Goal: Transaction & Acquisition: Book appointment/travel/reservation

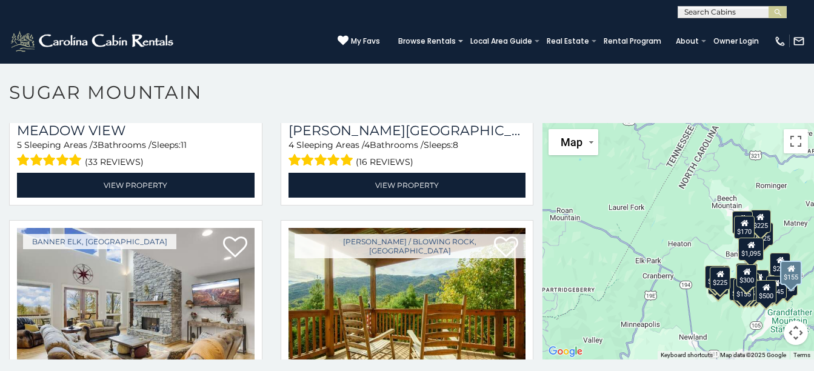
scroll to position [2727, 0]
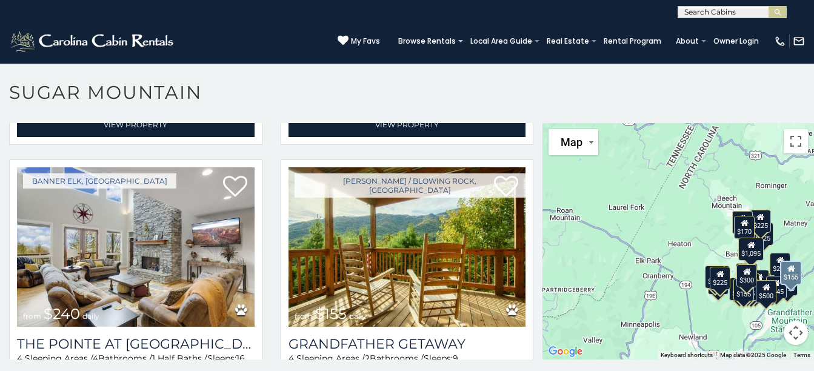
click at [424, 198] on img at bounding box center [407, 246] width 238 height 159
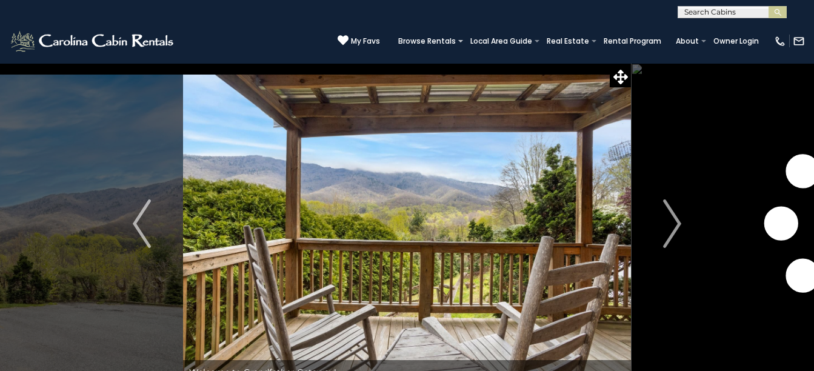
click at [674, 223] on img "Next" at bounding box center [672, 223] width 18 height 48
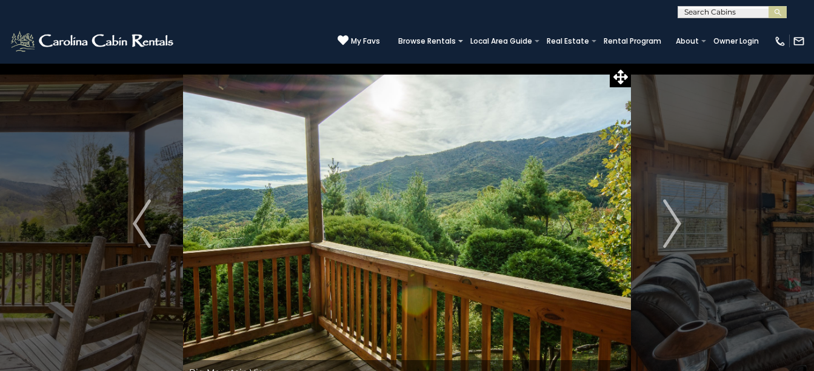
click at [671, 221] on img "Next" at bounding box center [672, 223] width 18 height 48
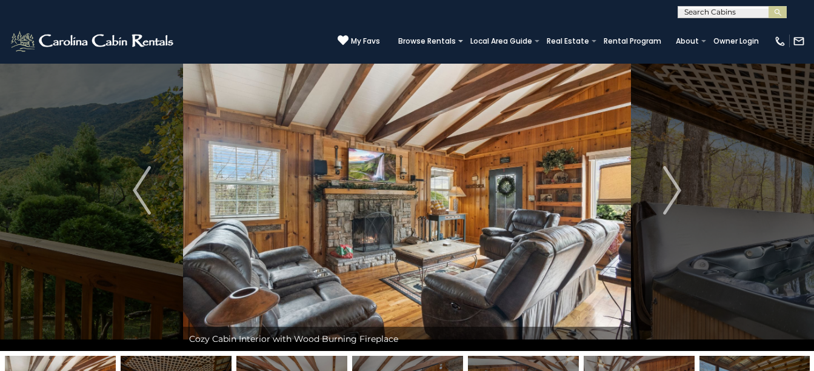
scroll to position [61, 0]
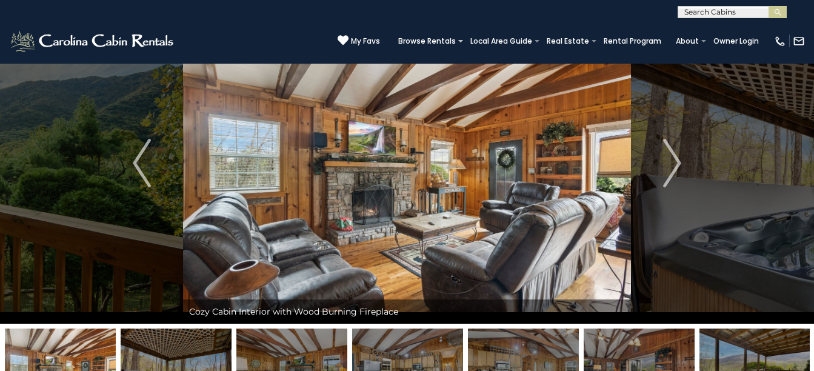
click at [670, 169] on img "Next" at bounding box center [672, 163] width 18 height 48
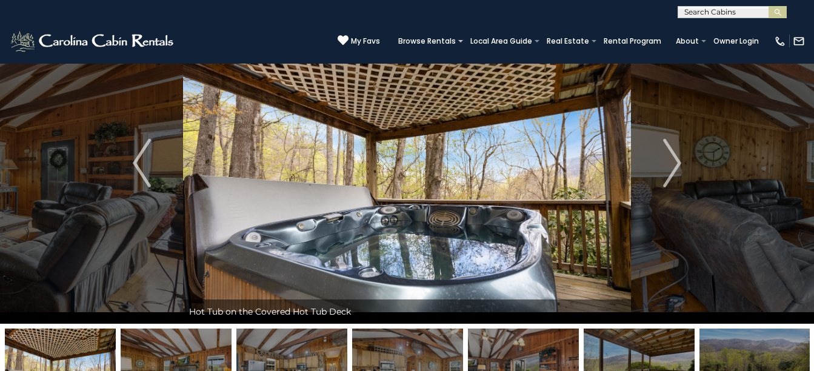
click at [670, 169] on img "Next" at bounding box center [672, 163] width 18 height 48
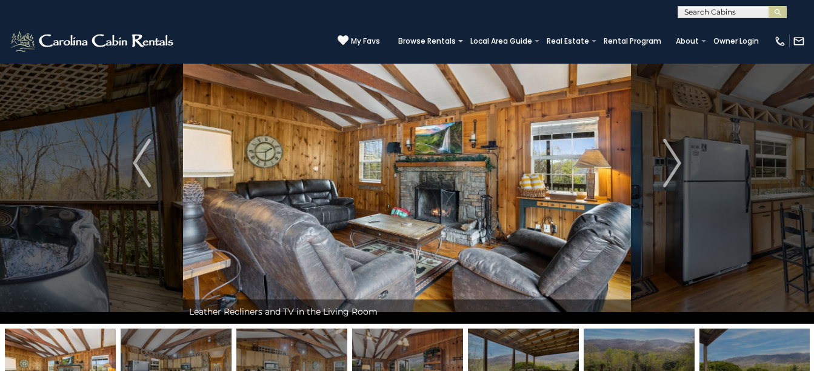
click at [670, 169] on img "Next" at bounding box center [672, 163] width 18 height 48
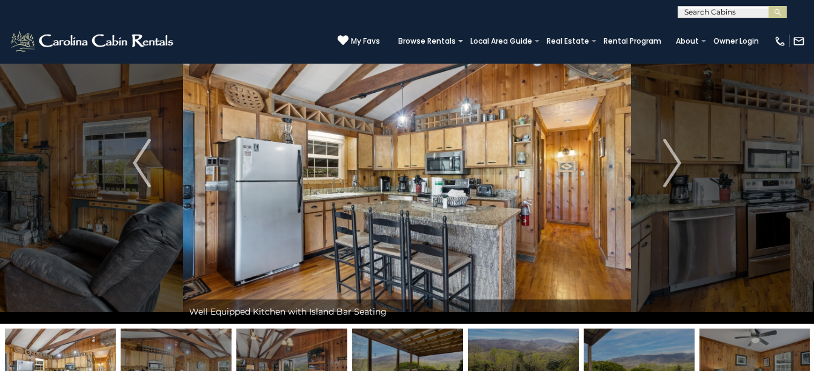
click at [670, 169] on img "Next" at bounding box center [672, 163] width 18 height 48
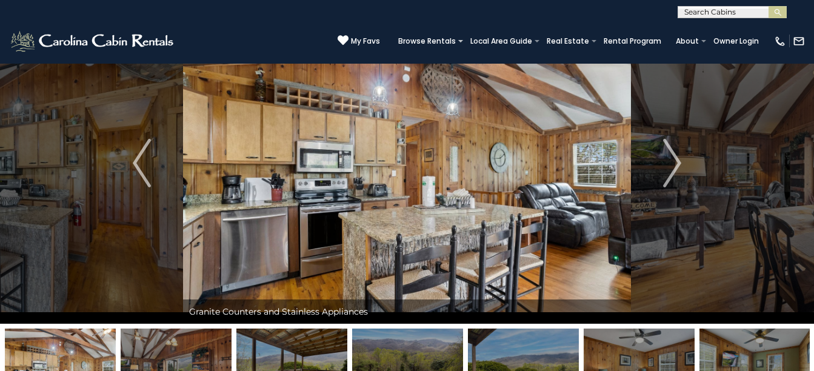
click at [670, 169] on img "Next" at bounding box center [672, 163] width 18 height 48
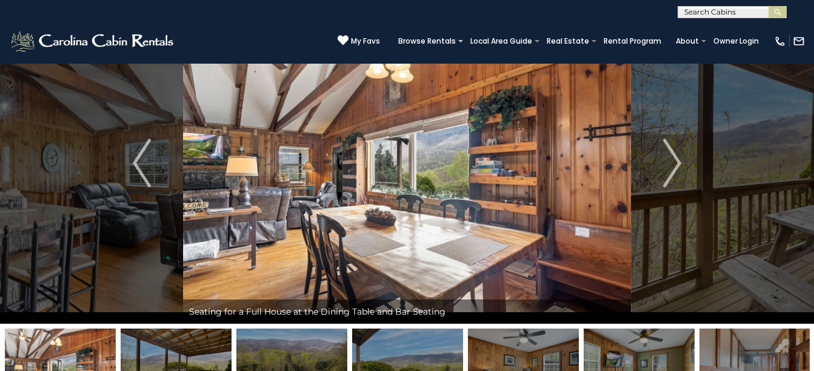
click at [670, 169] on img "Next" at bounding box center [672, 163] width 18 height 48
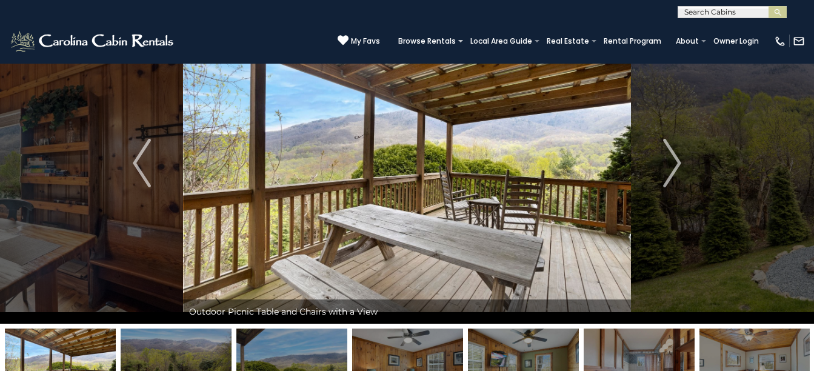
click at [670, 169] on img "Next" at bounding box center [672, 163] width 18 height 48
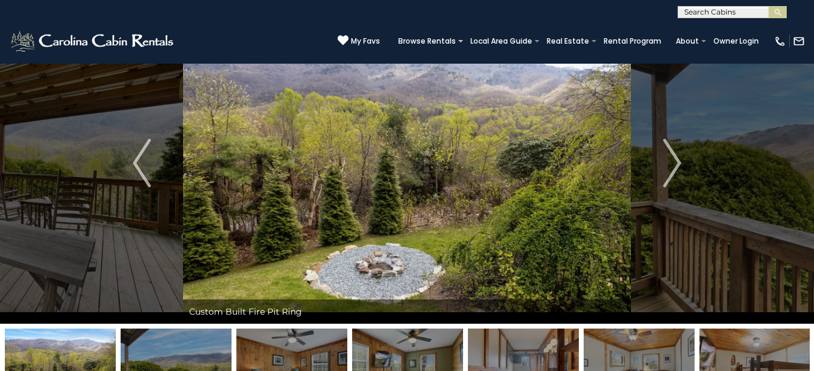
click at [670, 169] on img "Next" at bounding box center [672, 163] width 18 height 48
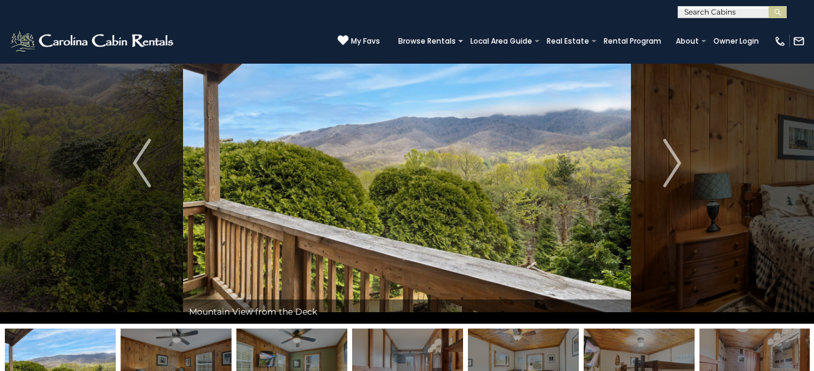
click at [670, 169] on img "Next" at bounding box center [672, 163] width 18 height 48
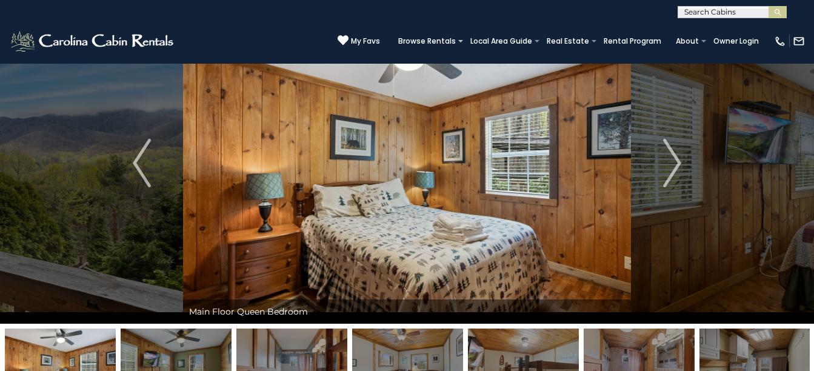
click at [670, 169] on img "Next" at bounding box center [672, 163] width 18 height 48
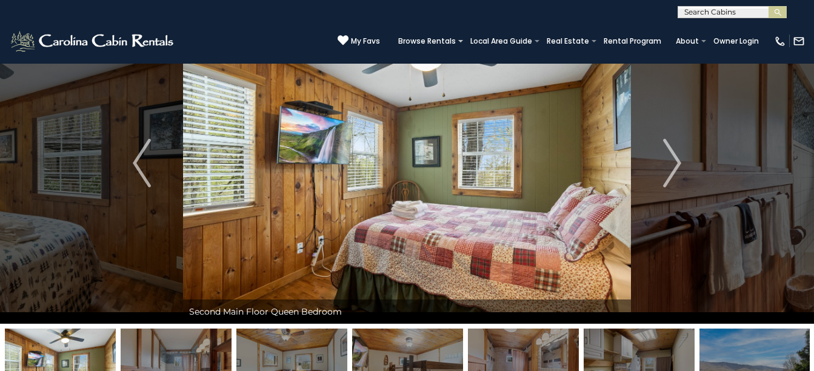
click at [670, 169] on img "Next" at bounding box center [672, 163] width 18 height 48
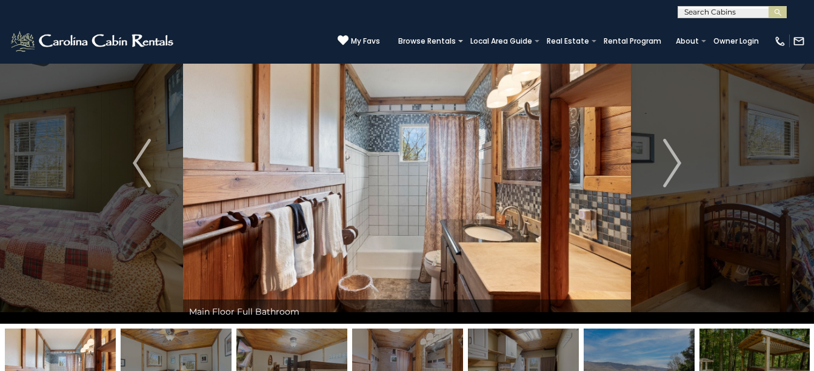
click at [670, 169] on img "Next" at bounding box center [672, 163] width 18 height 48
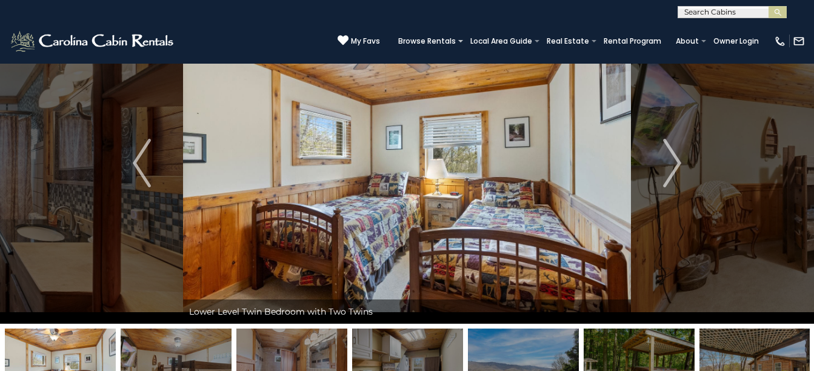
click at [670, 169] on img "Next" at bounding box center [672, 163] width 18 height 48
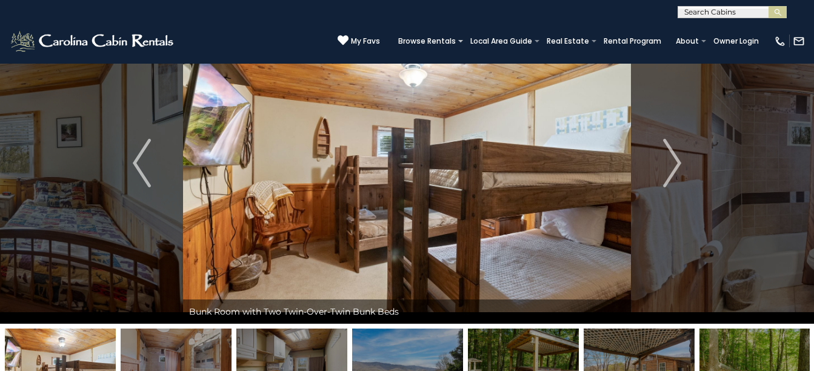
click at [670, 169] on img "Next" at bounding box center [672, 163] width 18 height 48
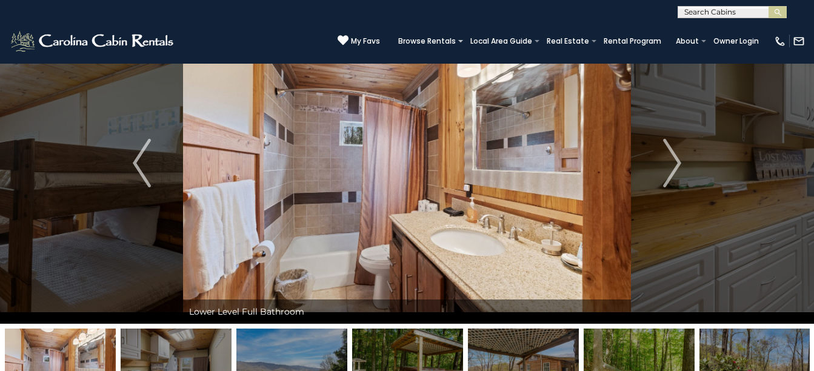
click at [670, 169] on img "Next" at bounding box center [672, 163] width 18 height 48
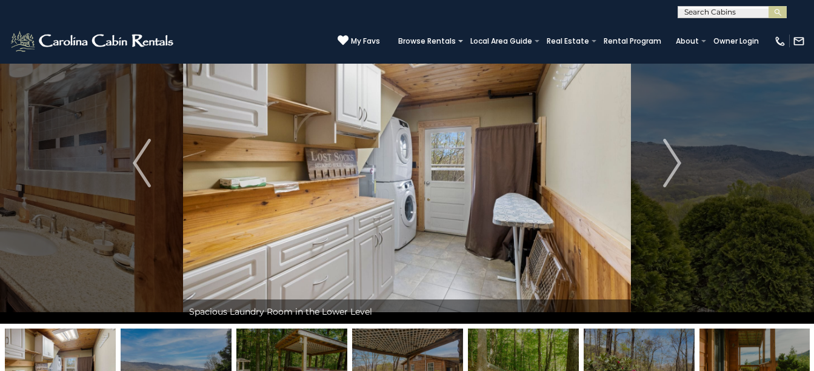
click at [670, 169] on img "Next" at bounding box center [672, 163] width 18 height 48
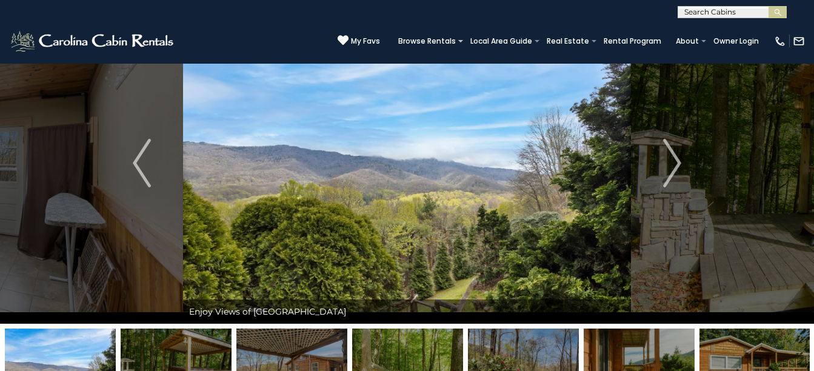
click at [670, 169] on img "Next" at bounding box center [672, 163] width 18 height 48
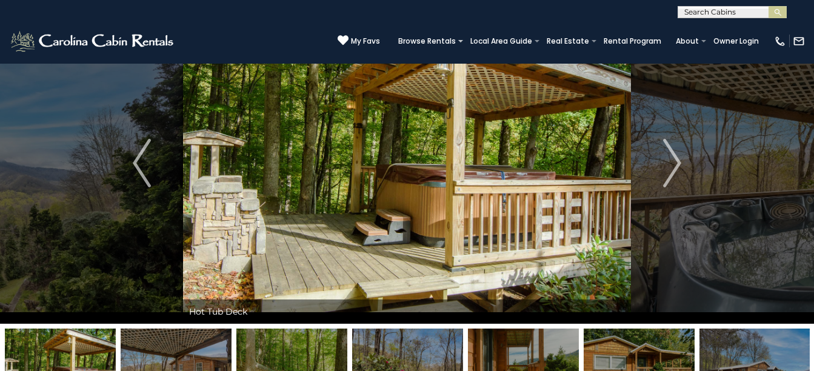
click at [670, 169] on img "Next" at bounding box center [672, 163] width 18 height 48
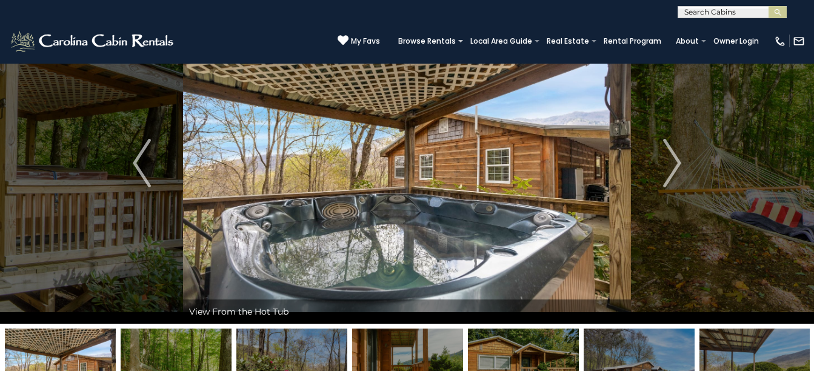
click at [670, 169] on img "Next" at bounding box center [672, 163] width 18 height 48
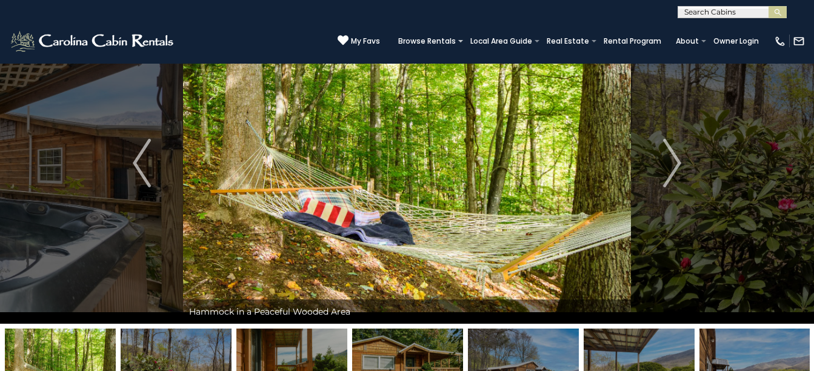
click at [670, 169] on img "Next" at bounding box center [672, 163] width 18 height 48
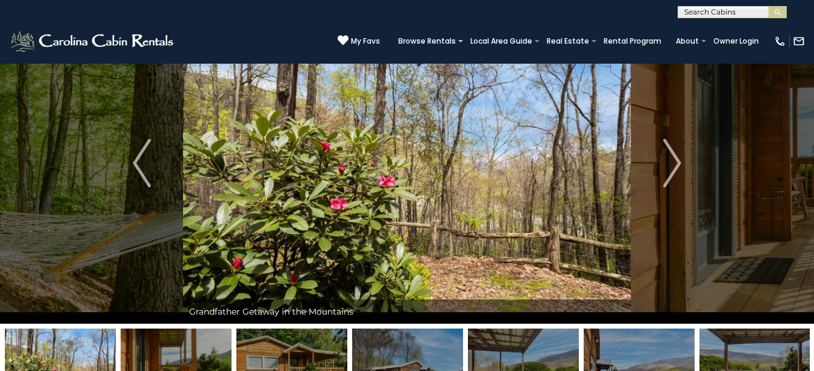
click at [670, 169] on img "Next" at bounding box center [672, 163] width 18 height 48
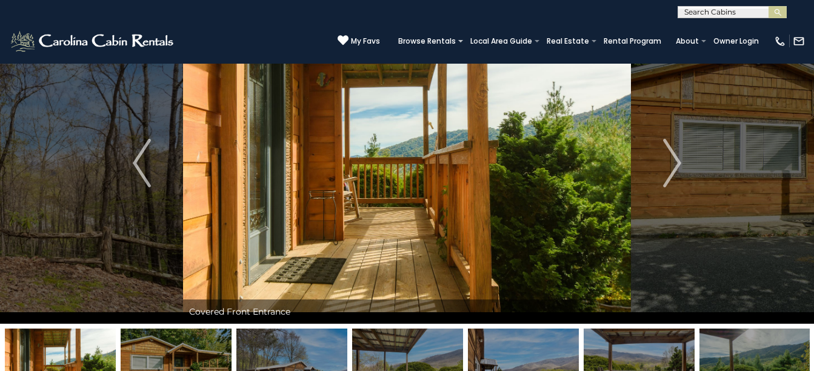
click at [670, 169] on img "Next" at bounding box center [672, 163] width 18 height 48
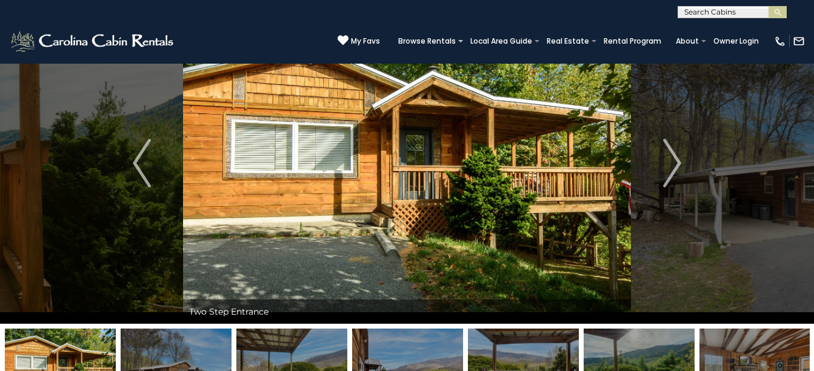
click at [670, 169] on img "Next" at bounding box center [672, 163] width 18 height 48
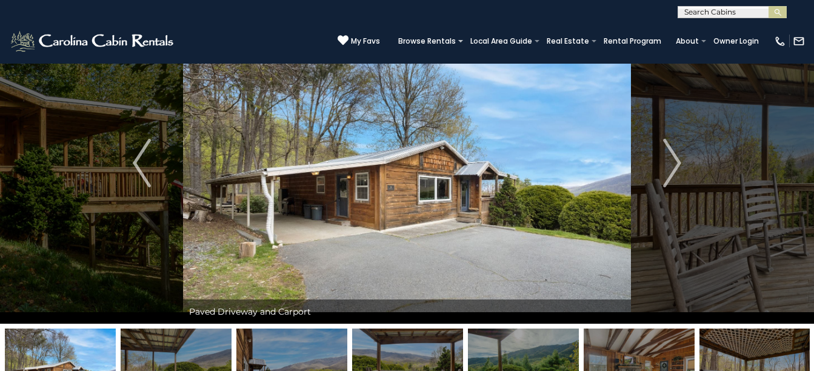
click at [670, 169] on img "Next" at bounding box center [672, 163] width 18 height 48
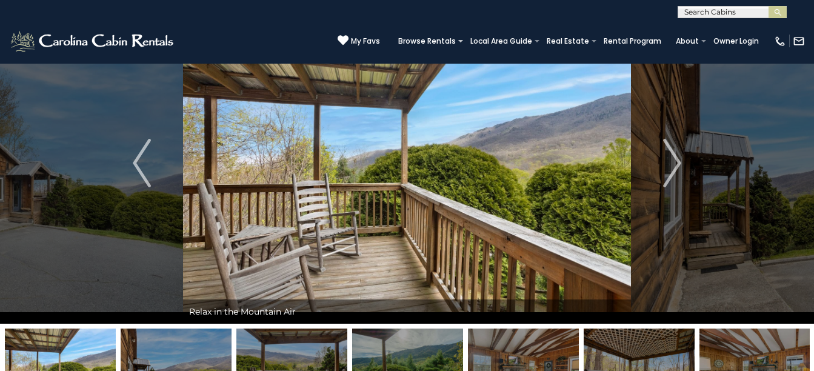
click at [670, 169] on img "Next" at bounding box center [672, 163] width 18 height 48
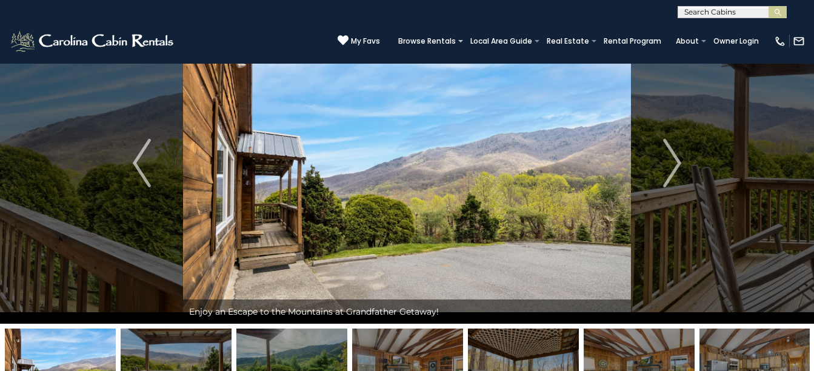
click at [670, 169] on img "Next" at bounding box center [672, 163] width 18 height 48
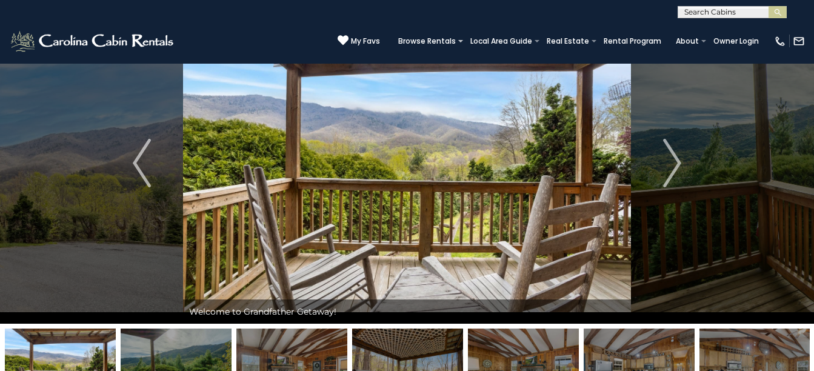
click at [670, 169] on img "Next" at bounding box center [672, 163] width 18 height 48
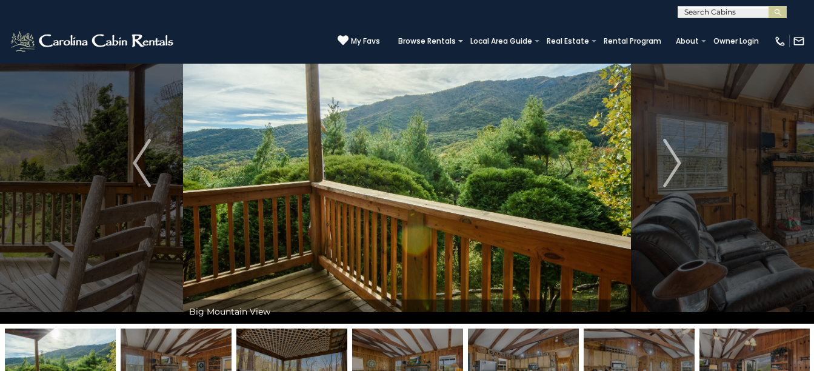
click at [670, 169] on img "Next" at bounding box center [672, 163] width 18 height 48
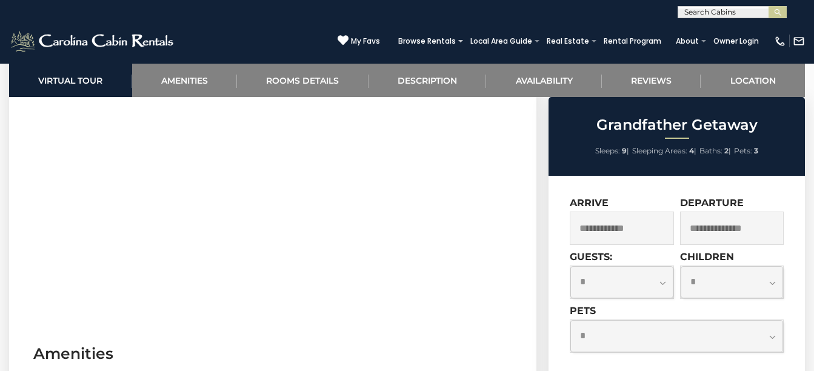
scroll to position [606, 0]
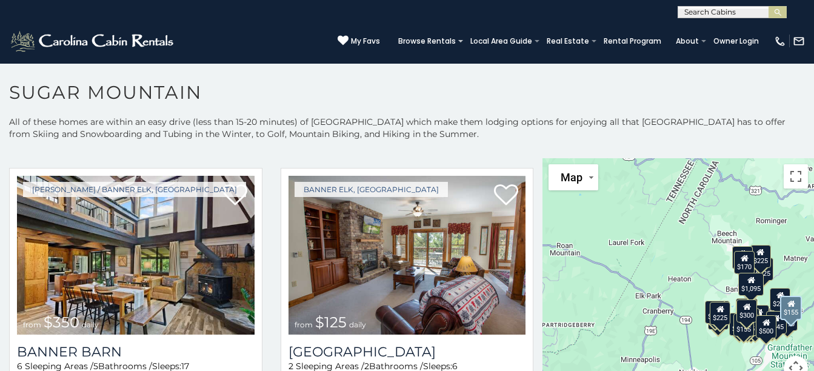
scroll to position [3029, 0]
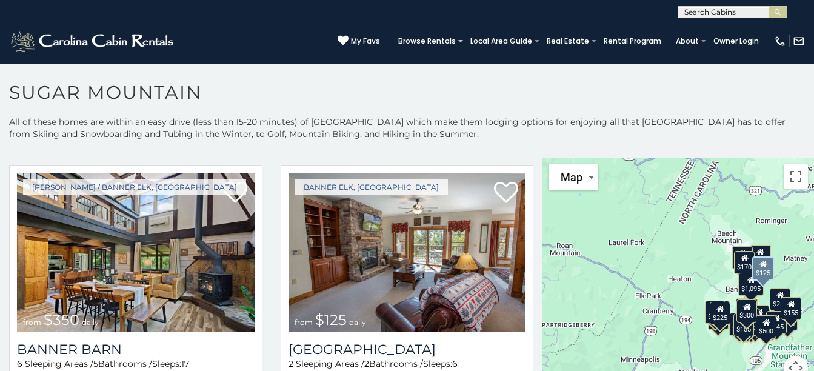
click at [399, 248] on img at bounding box center [407, 252] width 238 height 159
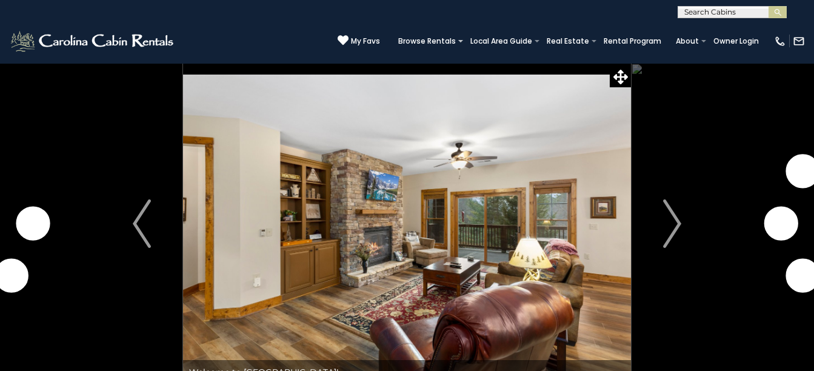
click at [675, 228] on img "Next" at bounding box center [672, 223] width 18 height 48
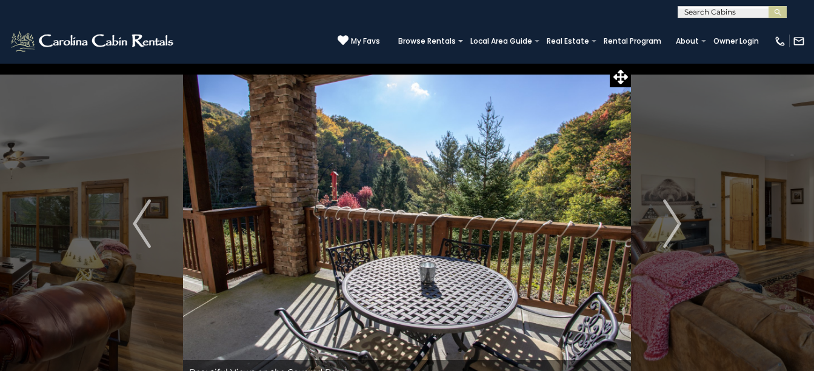
click at [674, 228] on img "Next" at bounding box center [672, 223] width 18 height 48
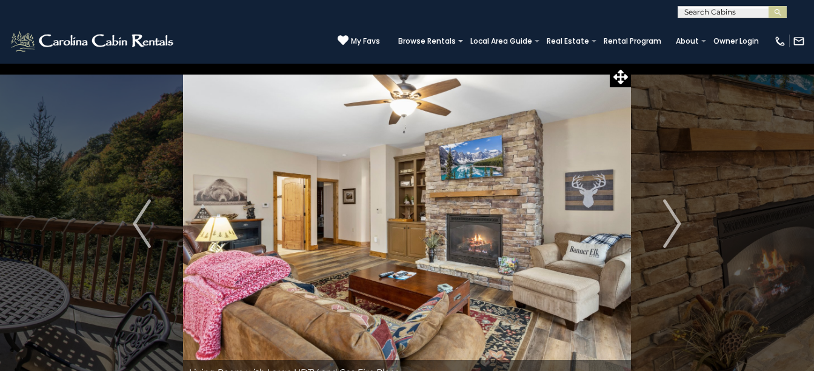
click at [674, 228] on img "Next" at bounding box center [672, 223] width 18 height 48
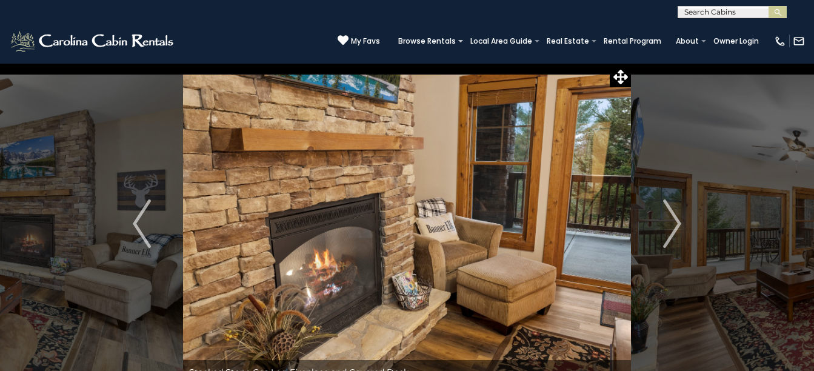
click at [674, 228] on img "Next" at bounding box center [672, 223] width 18 height 48
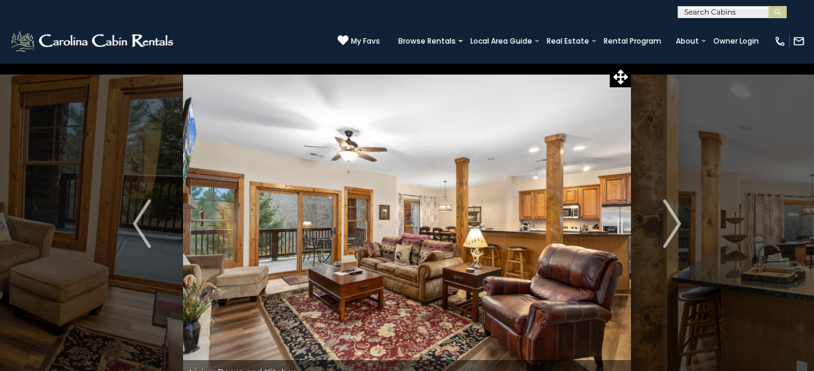
click at [674, 228] on img "Next" at bounding box center [672, 223] width 18 height 48
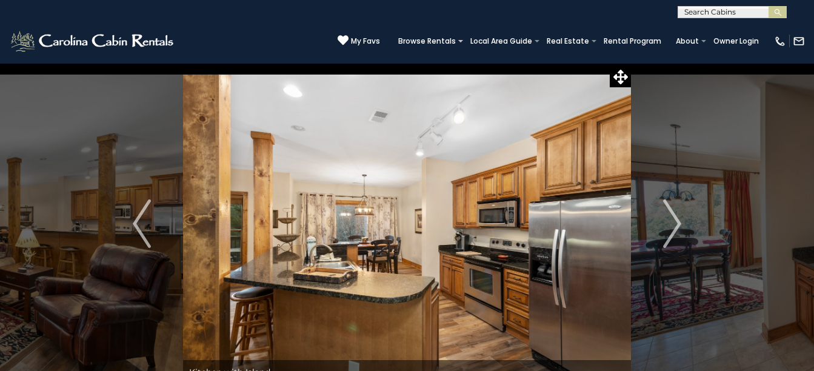
click at [674, 228] on img "Next" at bounding box center [672, 223] width 18 height 48
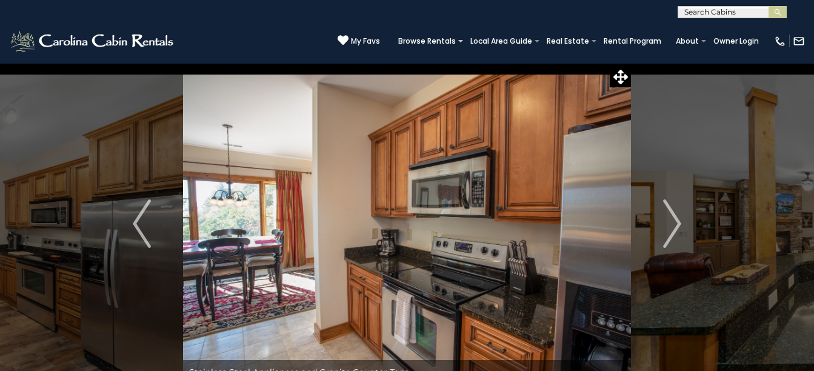
click at [674, 228] on img "Next" at bounding box center [672, 223] width 18 height 48
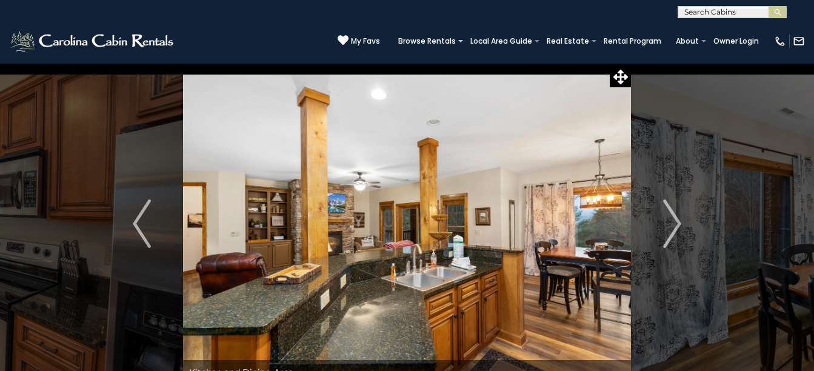
click at [674, 228] on img "Next" at bounding box center [672, 223] width 18 height 48
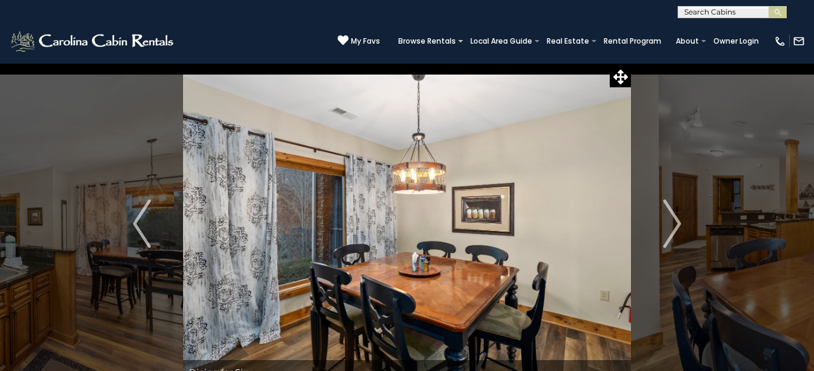
click at [674, 228] on img "Next" at bounding box center [672, 223] width 18 height 48
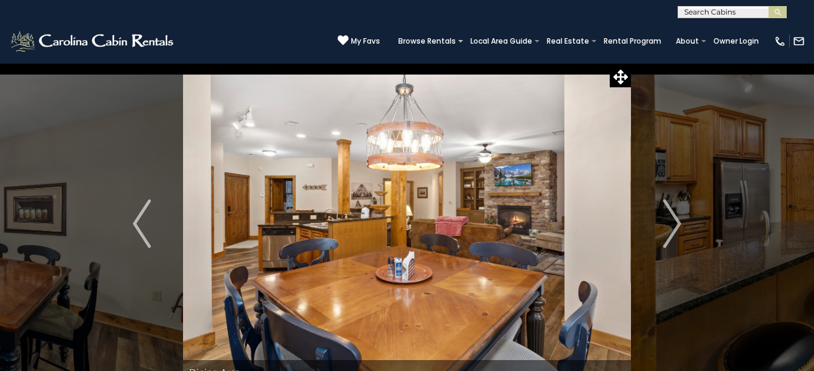
click at [674, 228] on img "Next" at bounding box center [672, 223] width 18 height 48
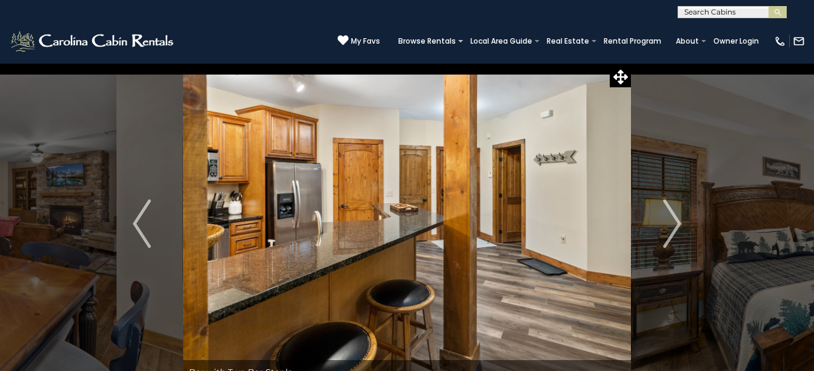
click at [674, 228] on img "Next" at bounding box center [672, 223] width 18 height 48
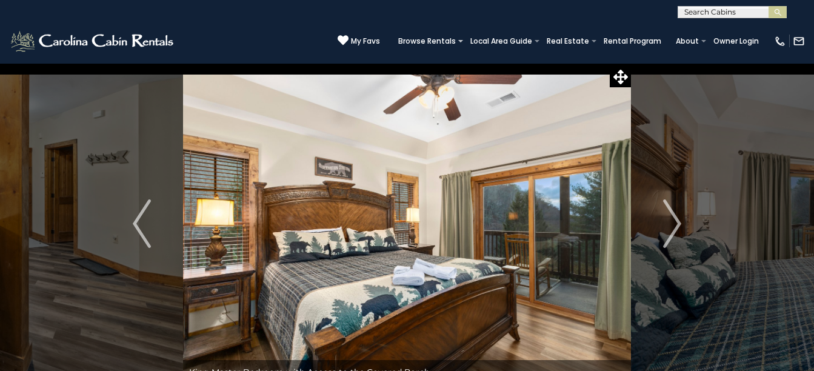
click at [674, 228] on img "Next" at bounding box center [672, 223] width 18 height 48
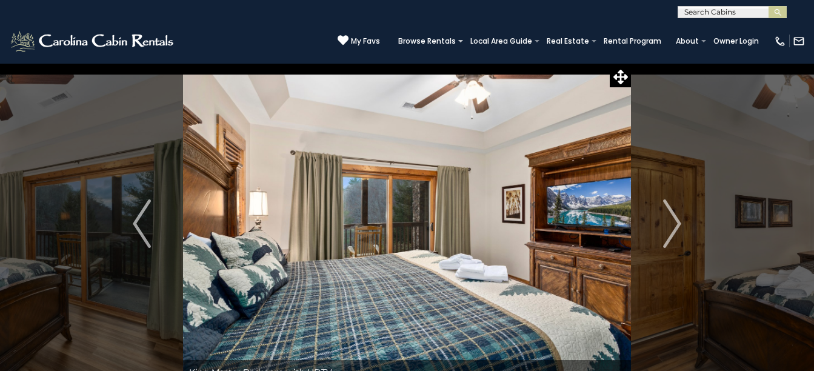
click at [674, 228] on img "Next" at bounding box center [672, 223] width 18 height 48
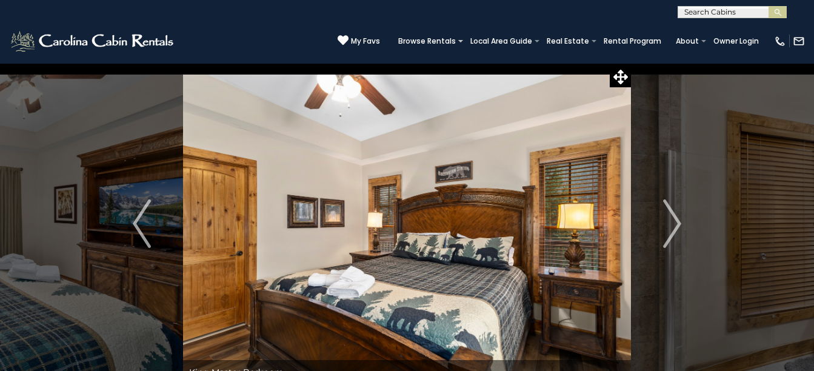
click at [674, 228] on img "Next" at bounding box center [672, 223] width 18 height 48
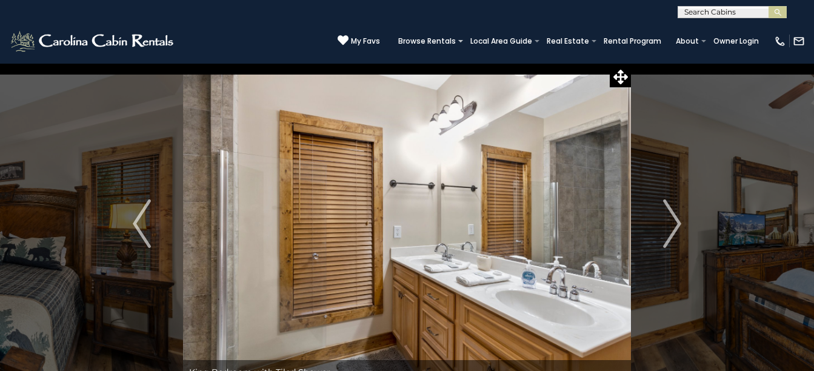
click at [674, 228] on img "Next" at bounding box center [672, 223] width 18 height 48
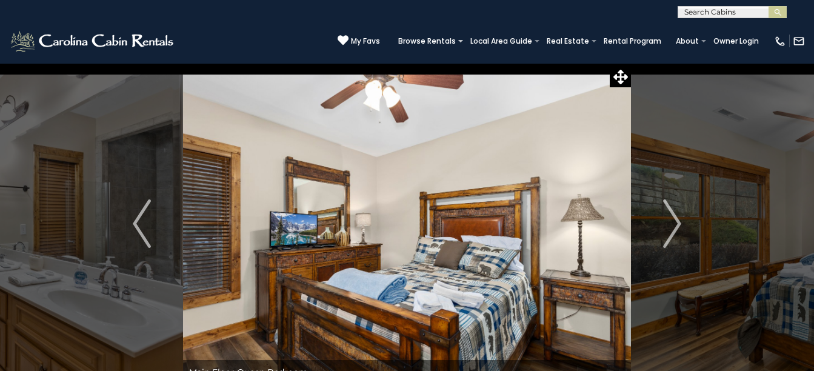
click at [674, 228] on img "Next" at bounding box center [672, 223] width 18 height 48
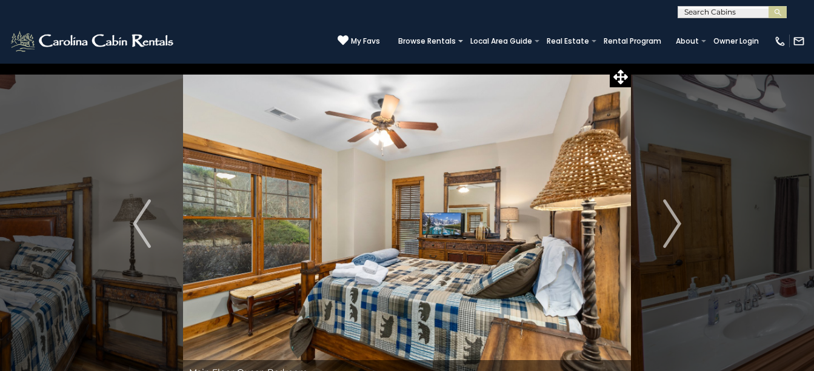
click at [674, 228] on img "Next" at bounding box center [672, 223] width 18 height 48
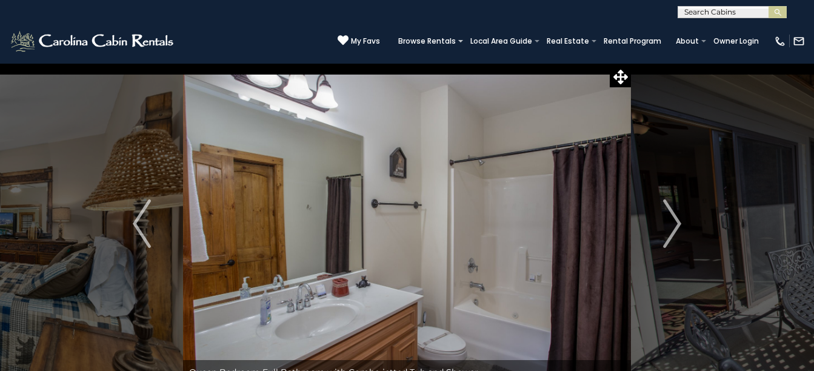
click at [680, 223] on img "Next" at bounding box center [672, 223] width 18 height 48
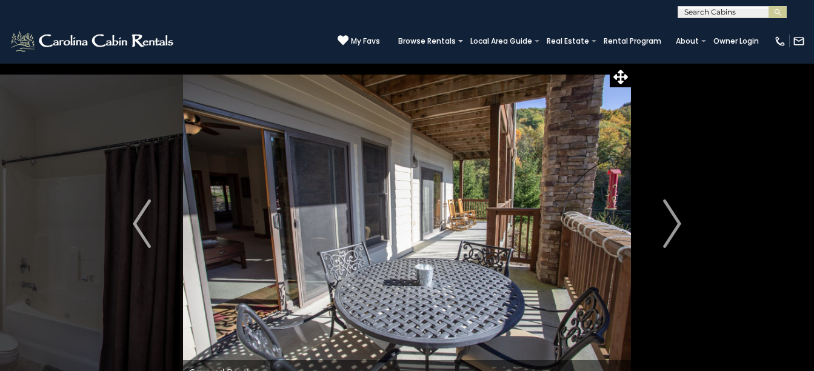
click at [680, 223] on img "Next" at bounding box center [672, 223] width 18 height 48
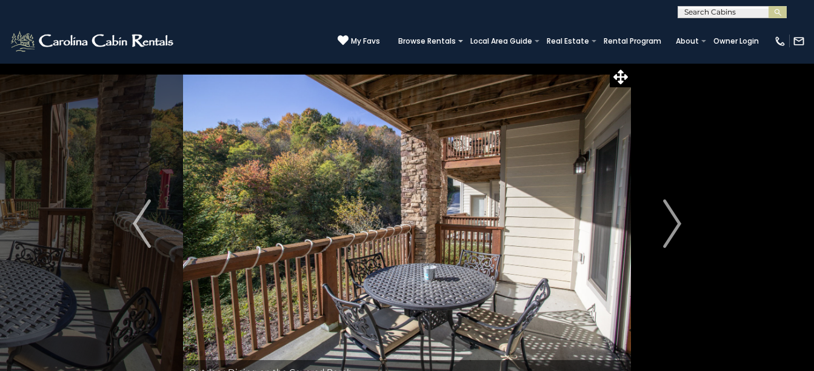
click at [680, 223] on img "Next" at bounding box center [672, 223] width 18 height 48
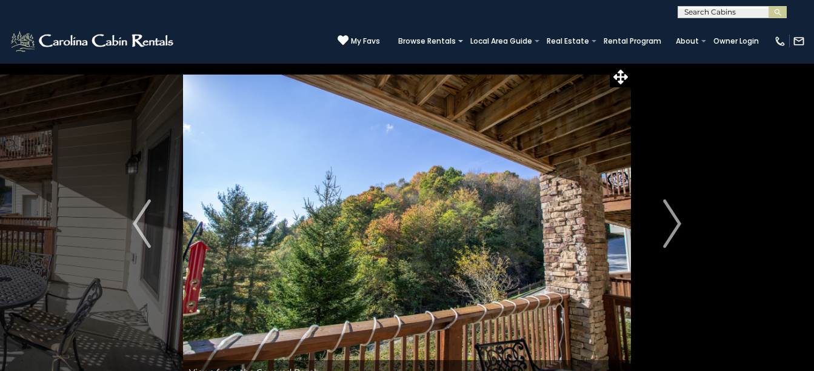
click at [680, 223] on img "Next" at bounding box center [672, 223] width 18 height 48
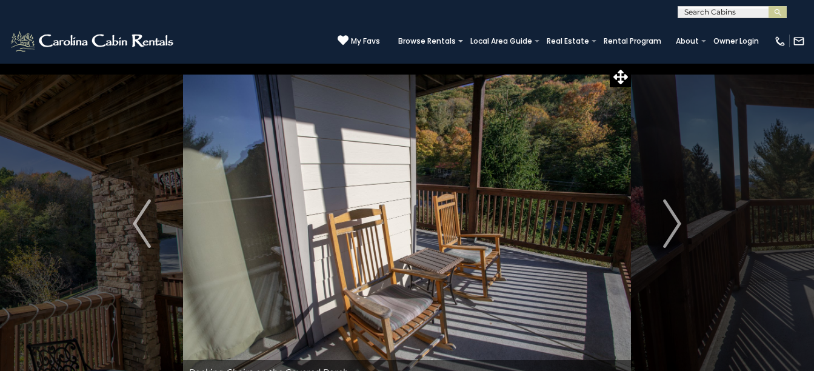
click at [680, 223] on img "Next" at bounding box center [672, 223] width 18 height 48
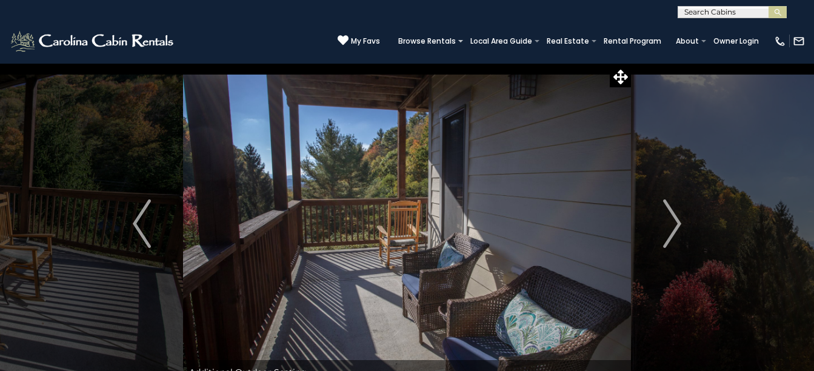
click at [680, 223] on img "Next" at bounding box center [672, 223] width 18 height 48
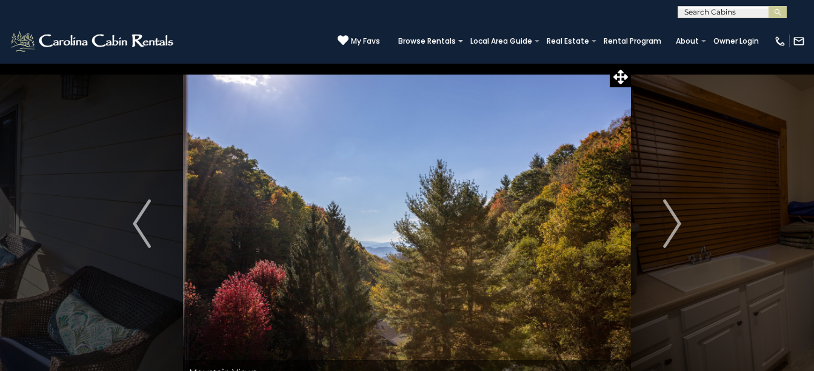
click at [680, 223] on img "Next" at bounding box center [672, 223] width 18 height 48
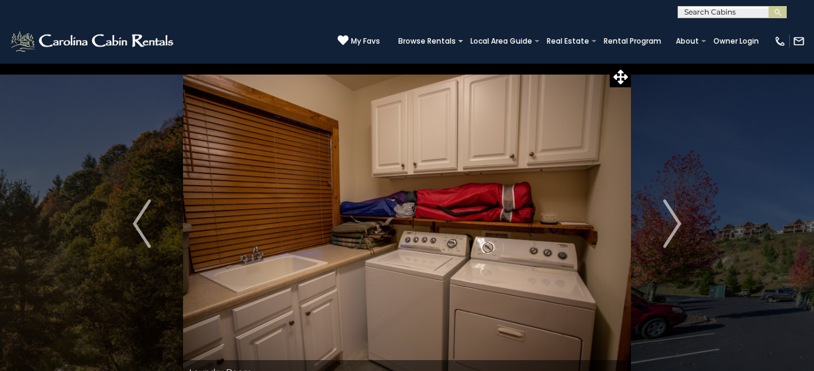
click at [680, 223] on img "Next" at bounding box center [672, 223] width 18 height 48
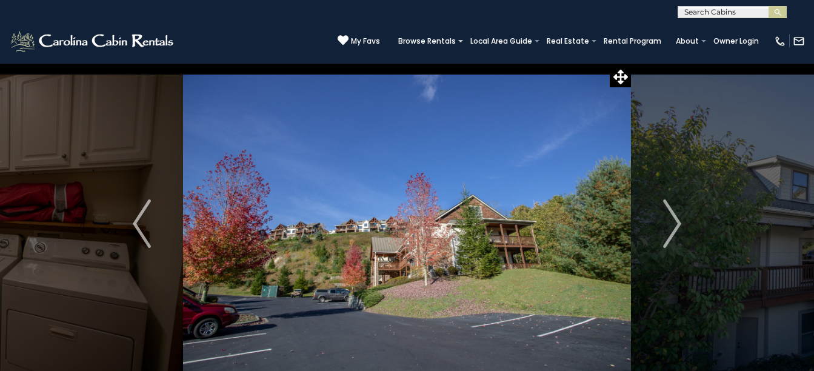
click at [680, 223] on img "Next" at bounding box center [672, 223] width 18 height 48
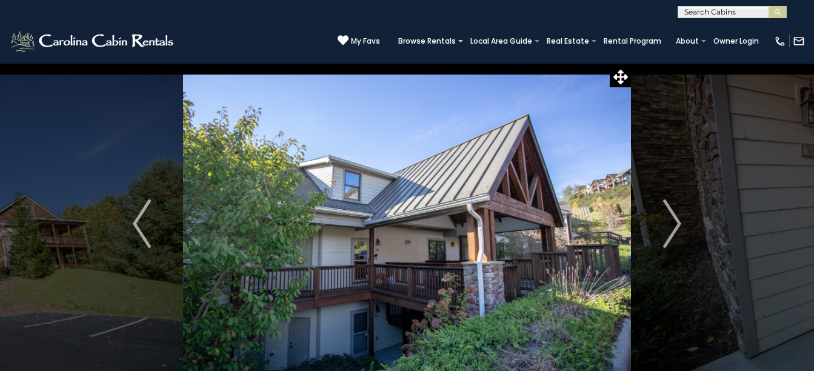
click at [680, 223] on img "Next" at bounding box center [672, 223] width 18 height 48
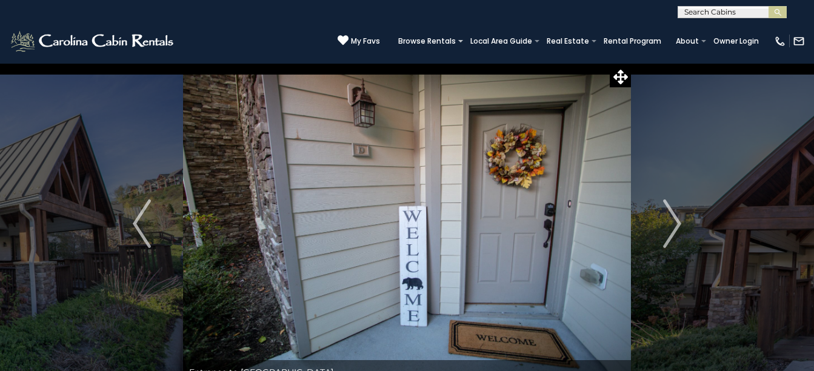
click at [680, 223] on img "Next" at bounding box center [672, 223] width 18 height 48
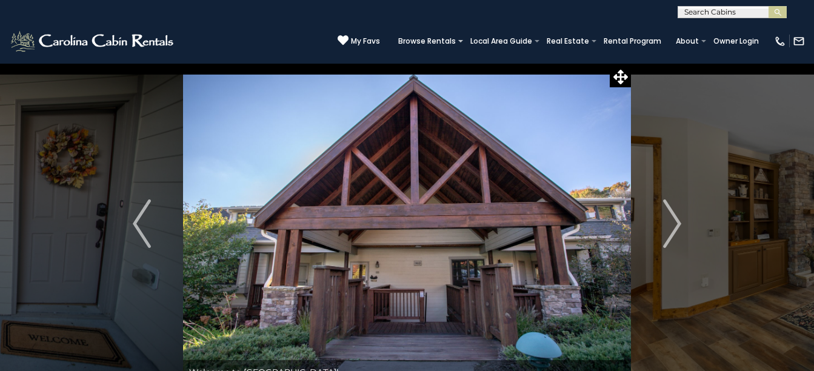
click at [680, 223] on img "Next" at bounding box center [672, 223] width 18 height 48
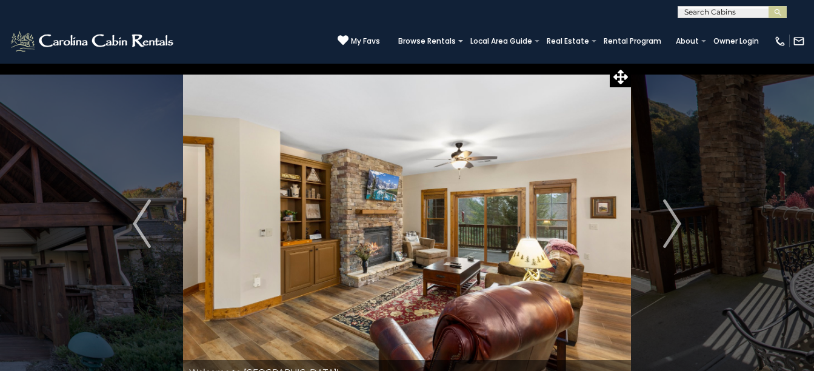
click at [680, 223] on img "Next" at bounding box center [672, 223] width 18 height 48
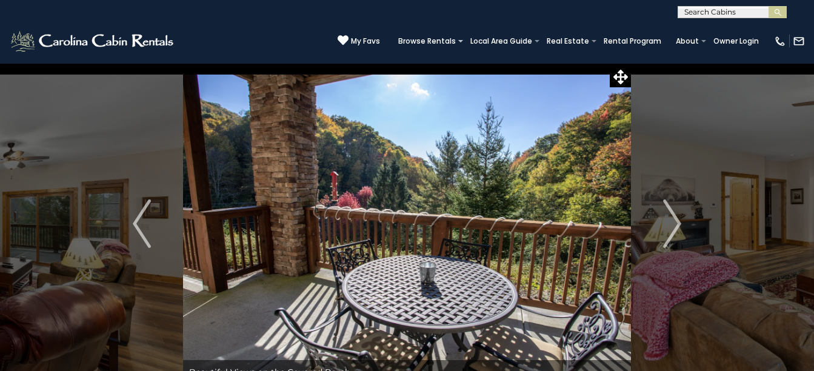
click at [680, 223] on img "Next" at bounding box center [672, 223] width 18 height 48
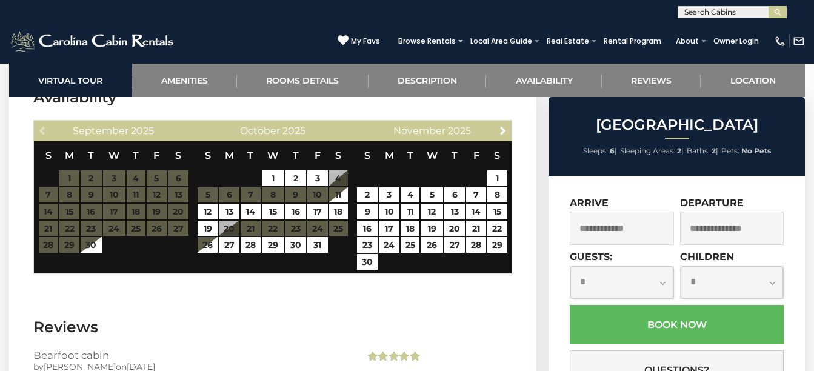
scroll to position [2242, 0]
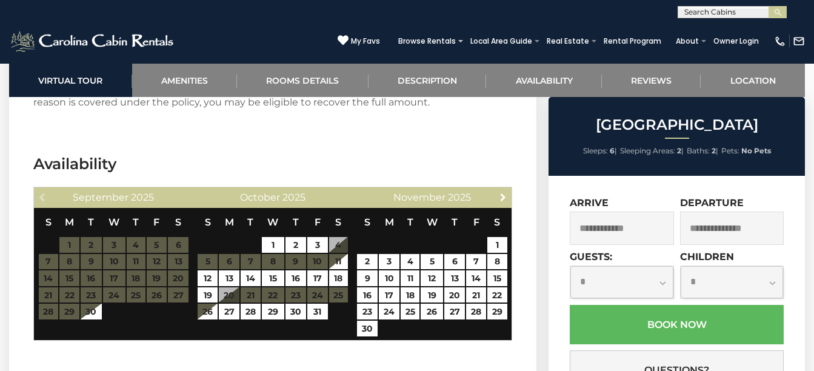
click at [502, 194] on span "Next" at bounding box center [503, 197] width 10 height 10
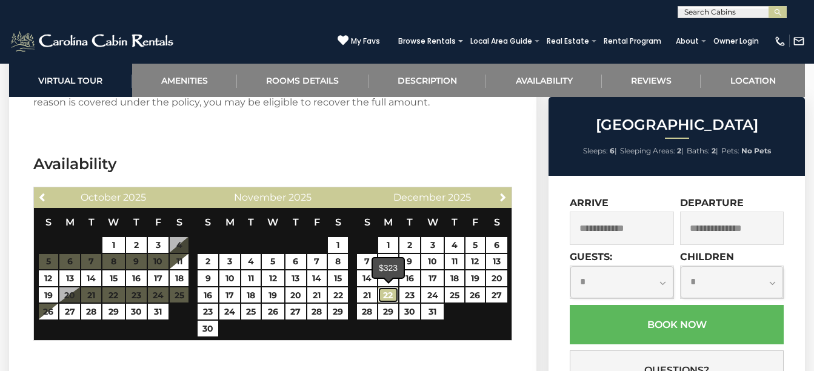
click at [392, 297] on link "22" at bounding box center [388, 295] width 20 height 16
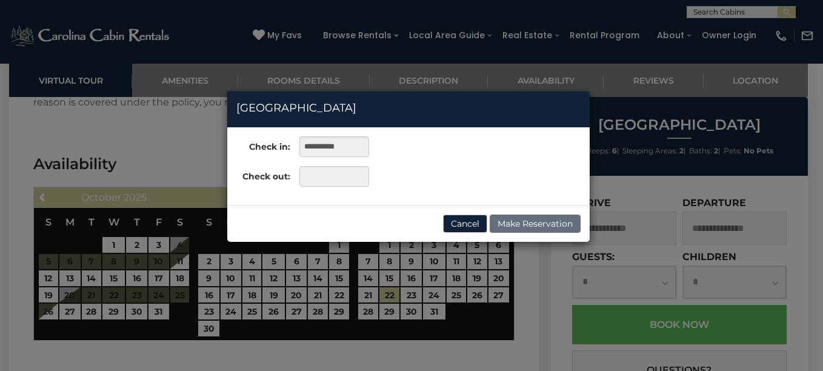
click at [498, 293] on div "**********" at bounding box center [411, 185] width 823 height 371
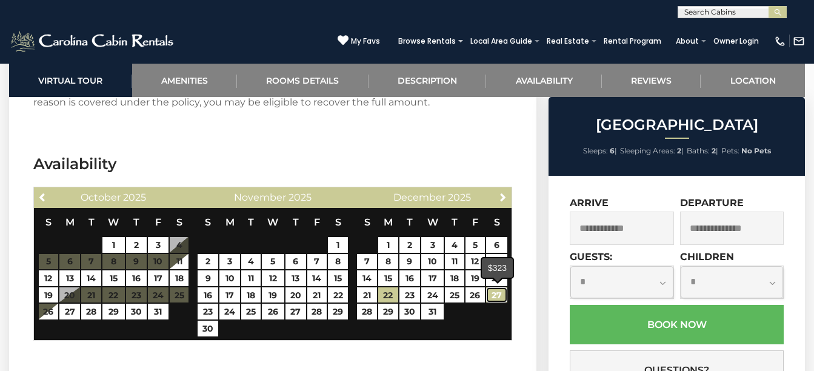
click at [501, 293] on link "27" at bounding box center [496, 295] width 21 height 16
type input "**********"
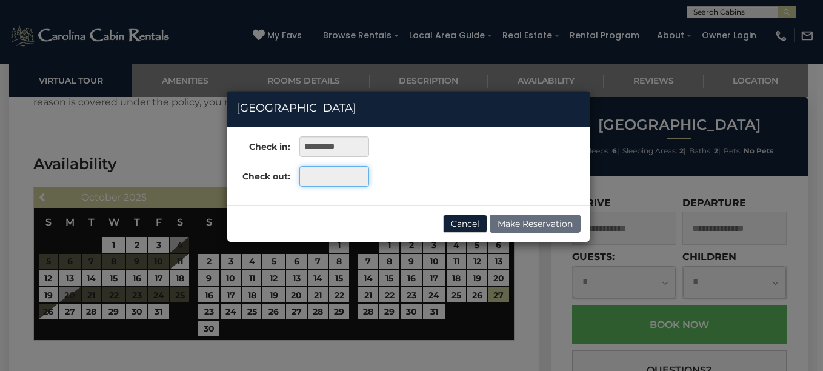
click at [333, 174] on input "text" at bounding box center [334, 176] width 70 height 21
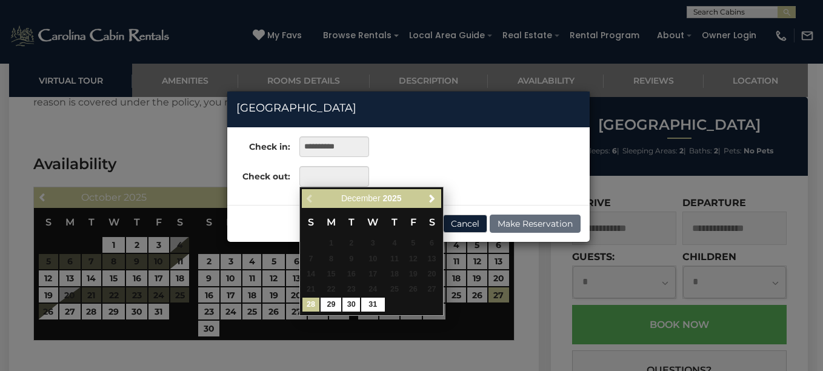
click at [311, 305] on link "28" at bounding box center [311, 304] width 18 height 14
type input "**********"
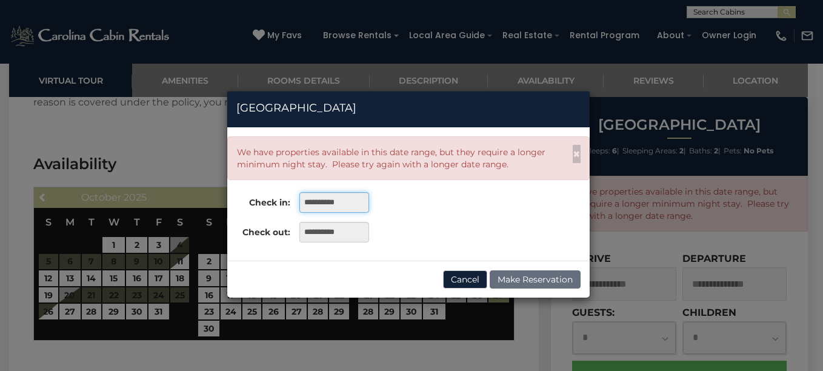
click at [353, 205] on input "**********" at bounding box center [334, 202] width 70 height 21
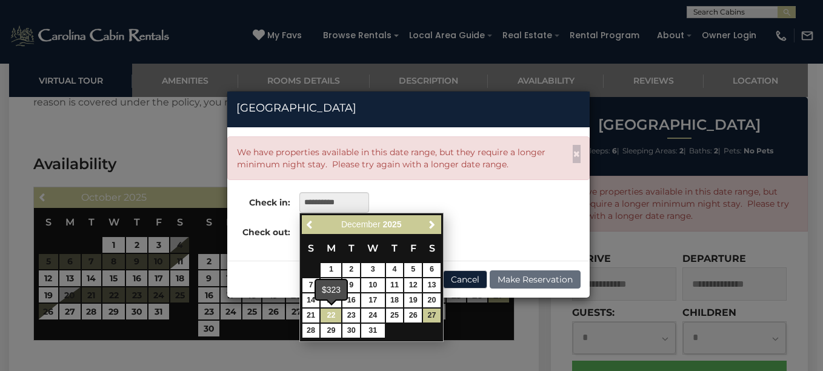
click at [337, 316] on link "22" at bounding box center [331, 315] width 21 height 14
type input "**********"
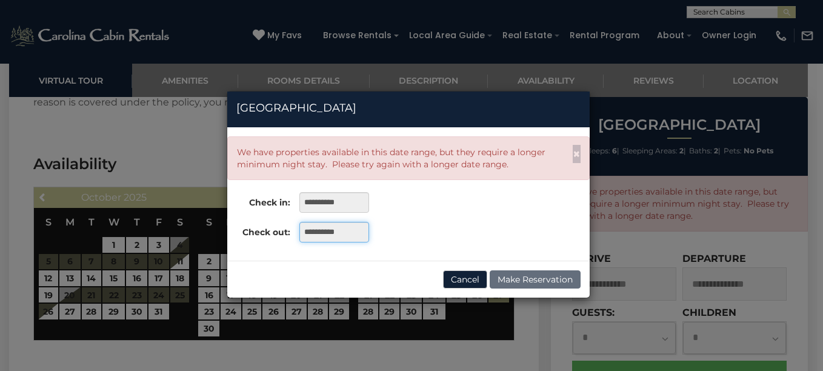
click at [329, 232] on input "**********" at bounding box center [334, 232] width 70 height 21
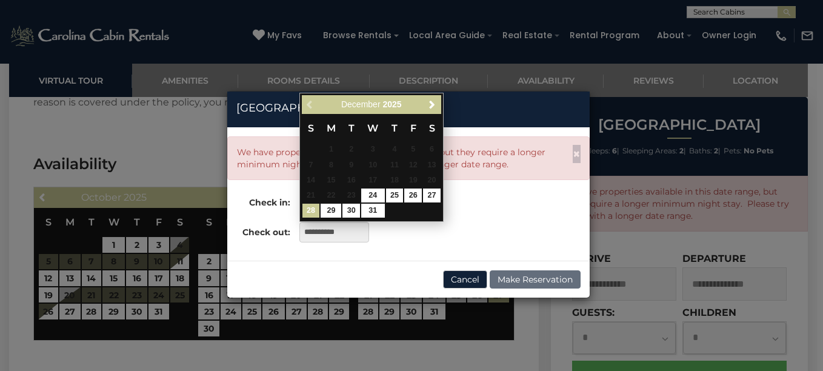
click at [309, 214] on link "28" at bounding box center [311, 211] width 18 height 14
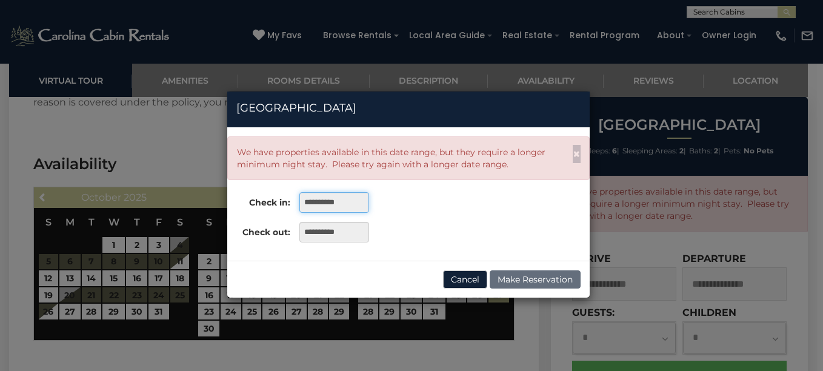
click at [338, 201] on input "**********" at bounding box center [334, 202] width 70 height 21
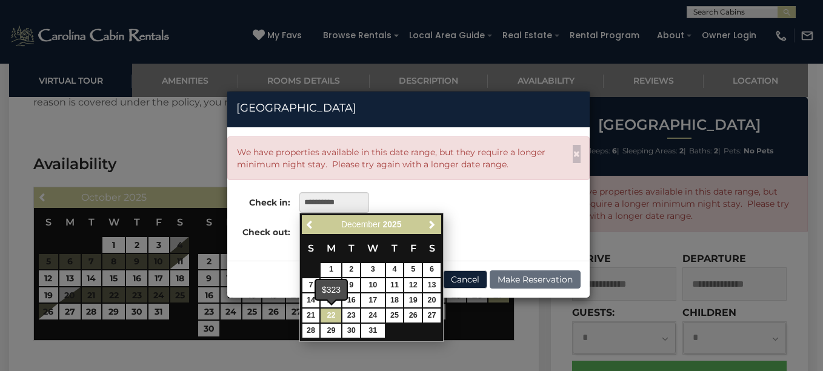
click at [327, 316] on link "22" at bounding box center [331, 315] width 21 height 14
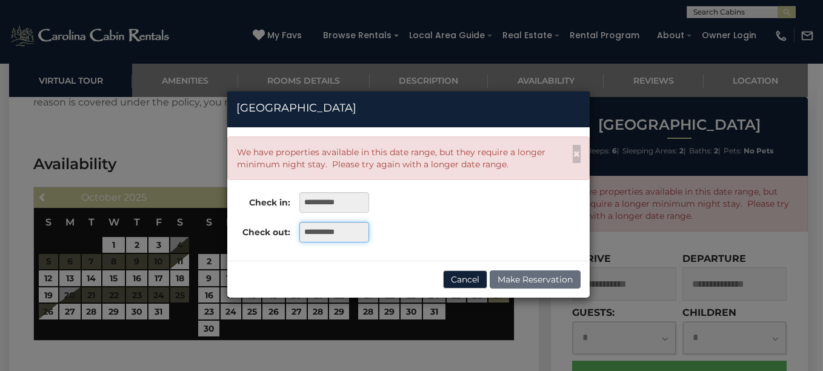
click at [337, 235] on input "**********" at bounding box center [334, 232] width 70 height 21
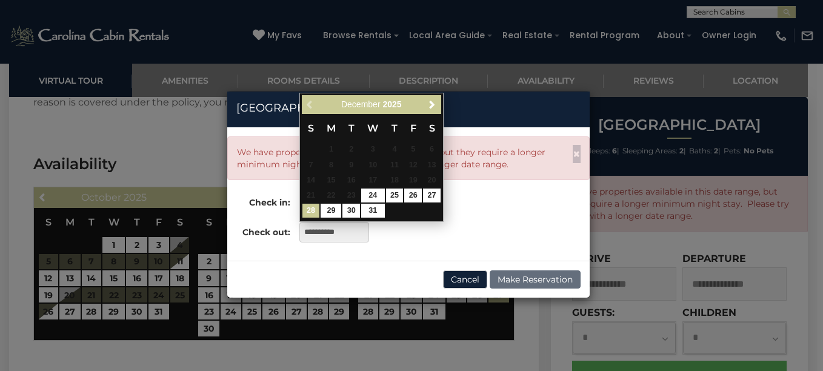
click at [312, 214] on link "28" at bounding box center [311, 211] width 18 height 14
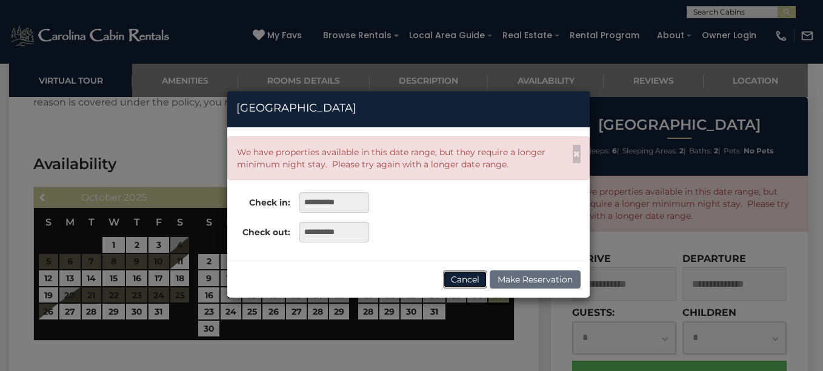
click at [464, 276] on button "Cancel" at bounding box center [465, 279] width 44 height 18
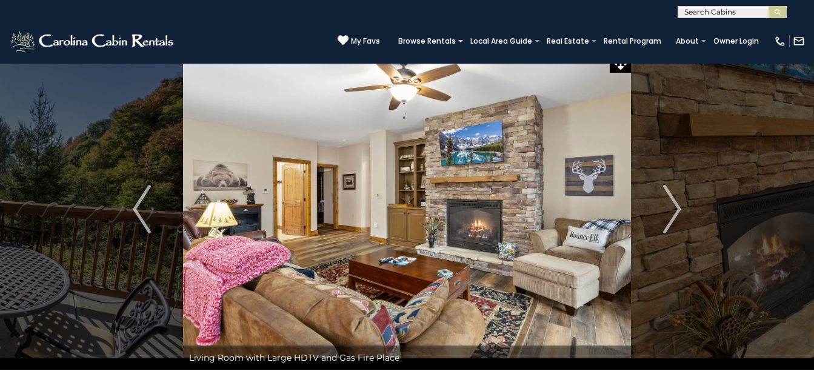
scroll to position [0, 0]
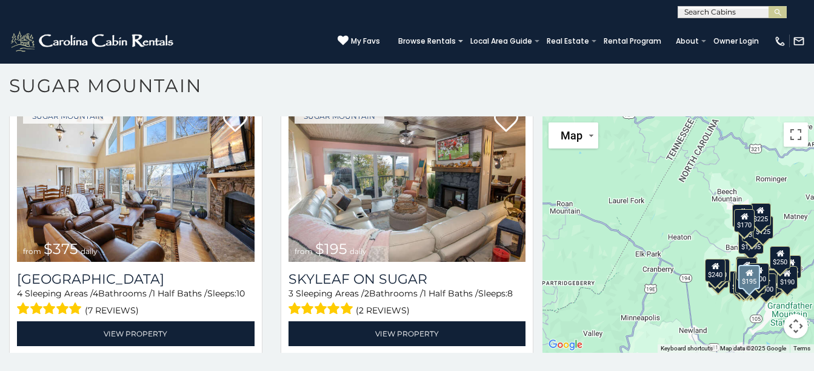
scroll to position [606, 0]
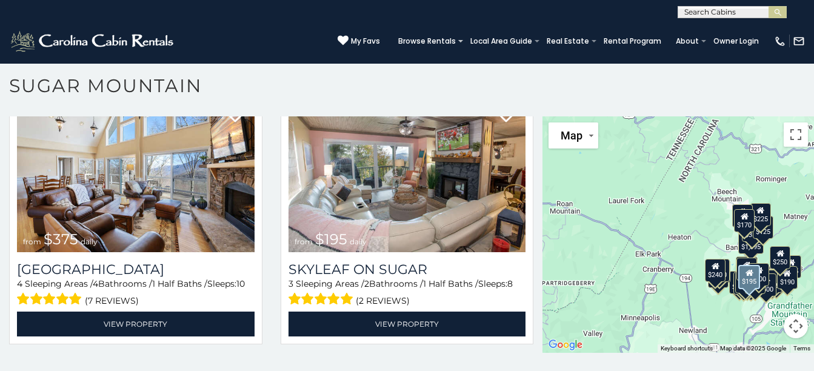
click at [425, 210] on img at bounding box center [407, 172] width 238 height 159
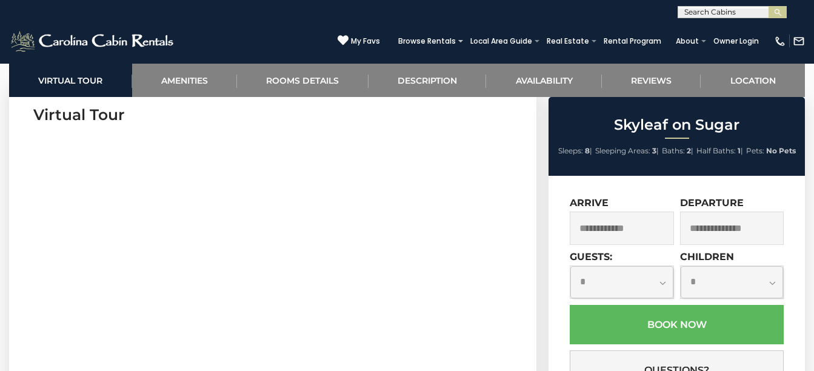
scroll to position [485, 0]
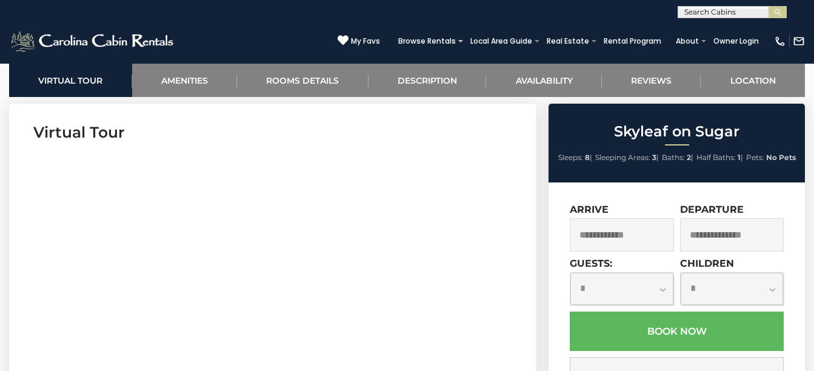
click at [611, 237] on input "text" at bounding box center [622, 234] width 104 height 33
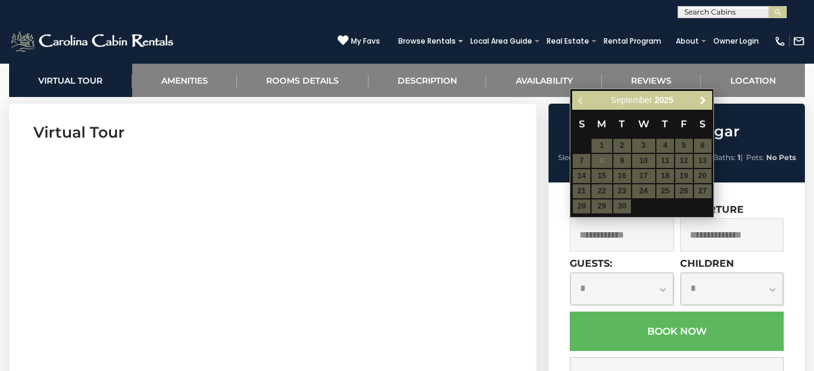
click at [699, 105] on span "Next" at bounding box center [703, 101] width 10 height 10
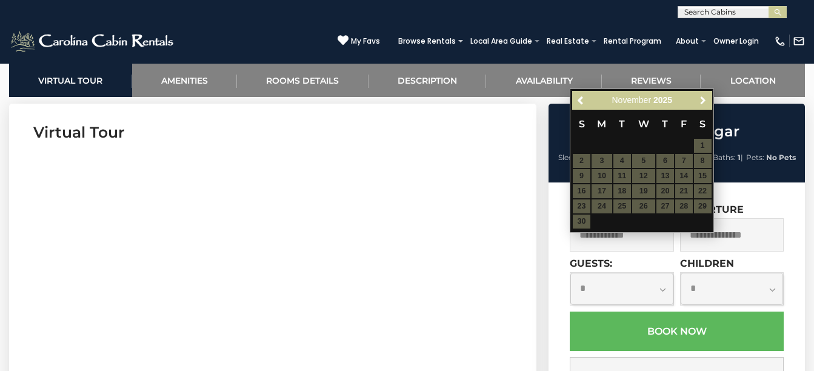
click at [699, 105] on link "Next" at bounding box center [702, 100] width 15 height 15
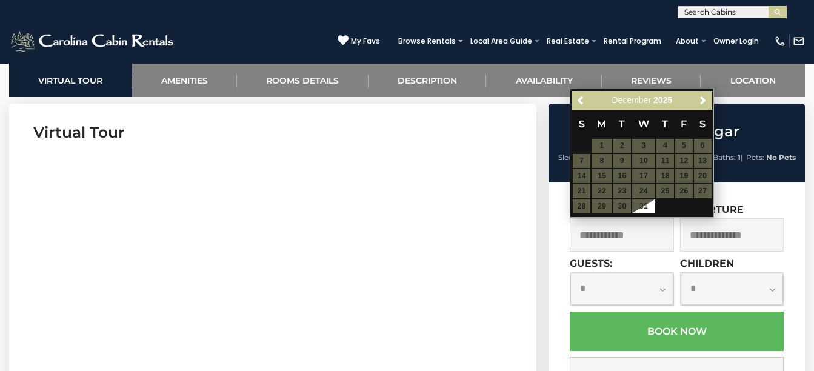
click at [599, 188] on table "S M T W T F S 1 2 3 4 5 6 7 8 9 10 11 12 13 14 15 16 17 18 19 20 21 22 23 24 25…" at bounding box center [641, 162] width 139 height 104
click at [598, 189] on table "S M T W T F S 1 2 3 4 5 6 7 8 9 10 11 12 13 14 15 16 17 18 19 20 21 22 23 24 25…" at bounding box center [641, 162] width 139 height 104
click at [602, 188] on table "S M T W T F S 1 2 3 4 5 6 7 8 9 10 11 12 13 14 15 16 17 18 19 20 21 22 23 24 25…" at bounding box center [641, 162] width 139 height 104
click at [603, 188] on table "S M T W T F S 1 2 3 4 5 6 7 8 9 10 11 12 13 14 15 16 17 18 19 20 21 22 23 24 25…" at bounding box center [641, 162] width 139 height 104
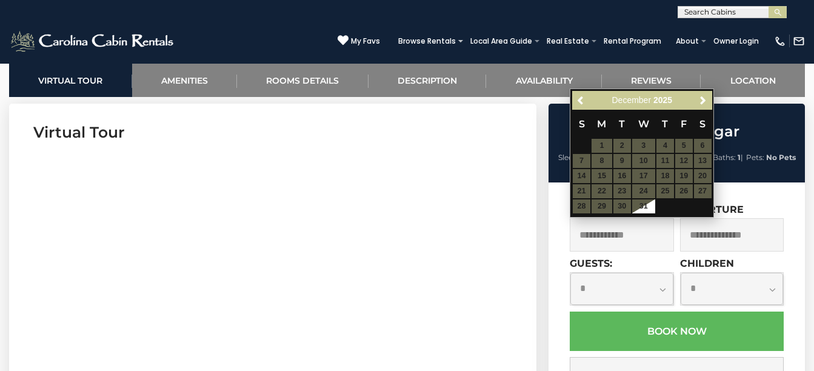
drag, startPoint x: 603, startPoint y: 188, endPoint x: 599, endPoint y: 104, distance: 84.4
click at [599, 104] on div "December 2025" at bounding box center [641, 100] width 101 height 15
click at [585, 102] on span "Previous" at bounding box center [581, 101] width 10 height 10
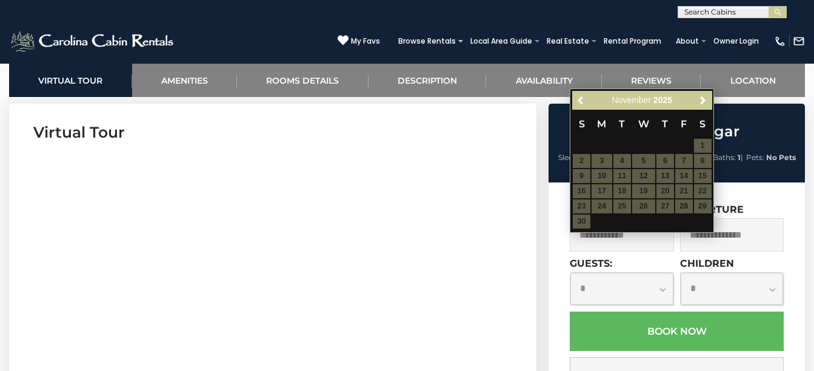
click at [585, 102] on span "Previous" at bounding box center [581, 101] width 10 height 10
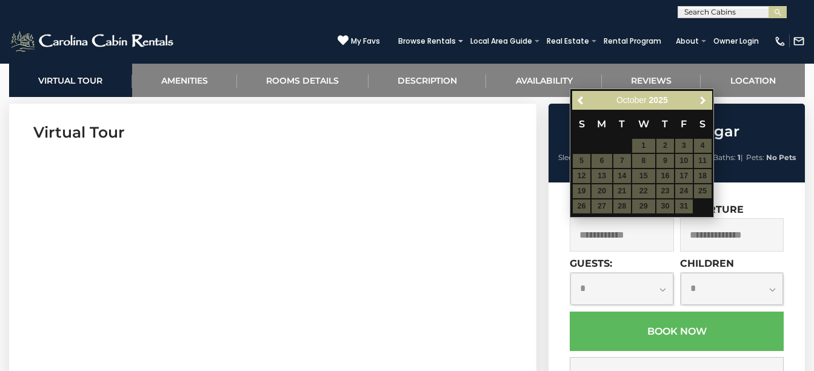
click at [702, 97] on span "Next" at bounding box center [703, 101] width 10 height 10
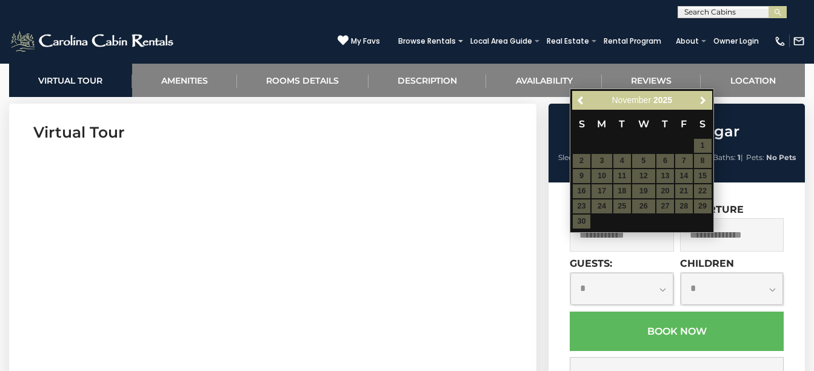
click at [702, 97] on span "Next" at bounding box center [703, 101] width 10 height 10
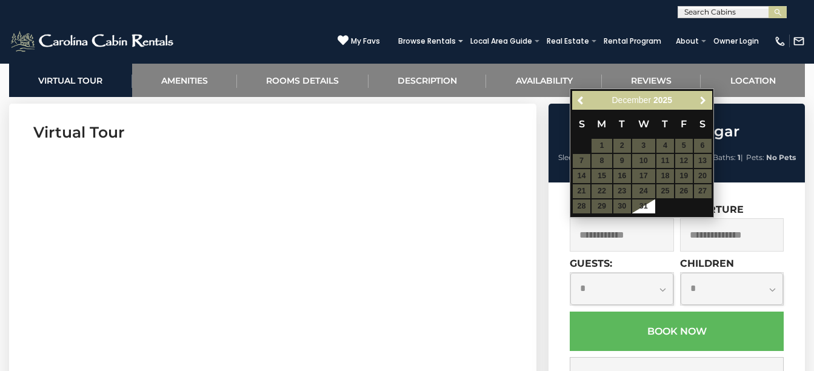
click at [702, 97] on span "Next" at bounding box center [703, 101] width 10 height 10
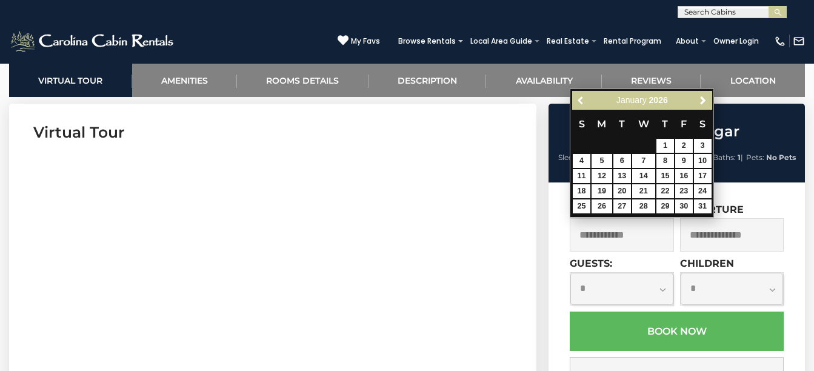
click at [582, 101] on span "Previous" at bounding box center [581, 101] width 10 height 10
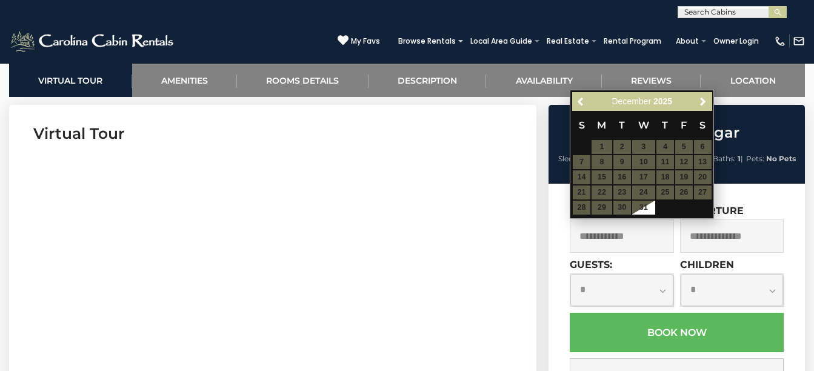
scroll to position [424, 0]
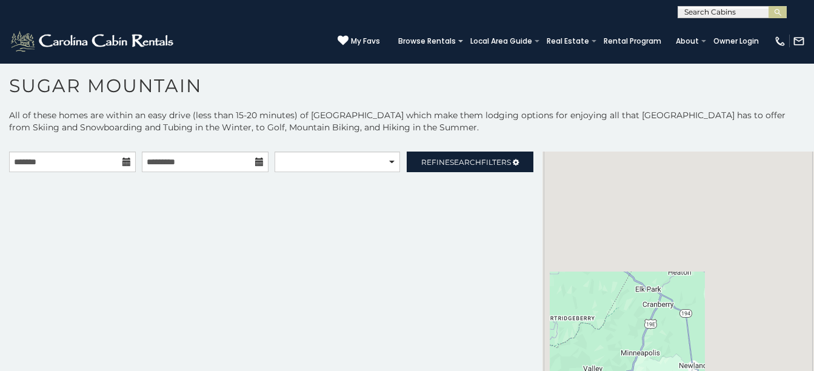
scroll to position [7, 0]
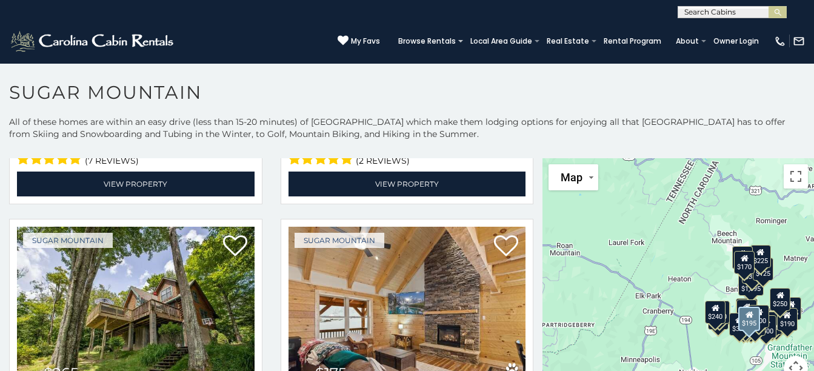
scroll to position [848, 0]
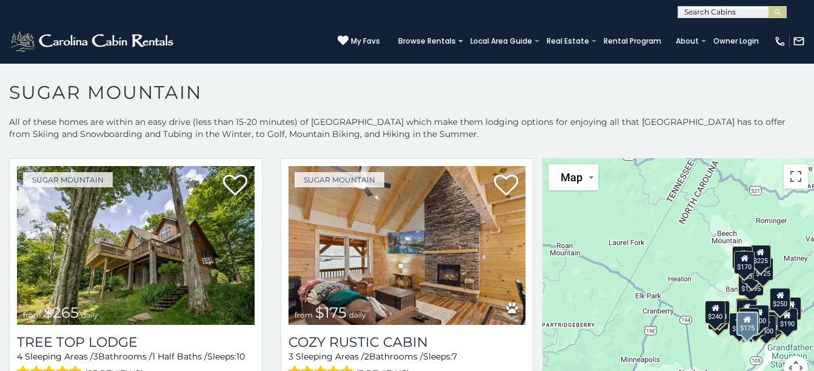
click at [365, 253] on img at bounding box center [407, 245] width 238 height 159
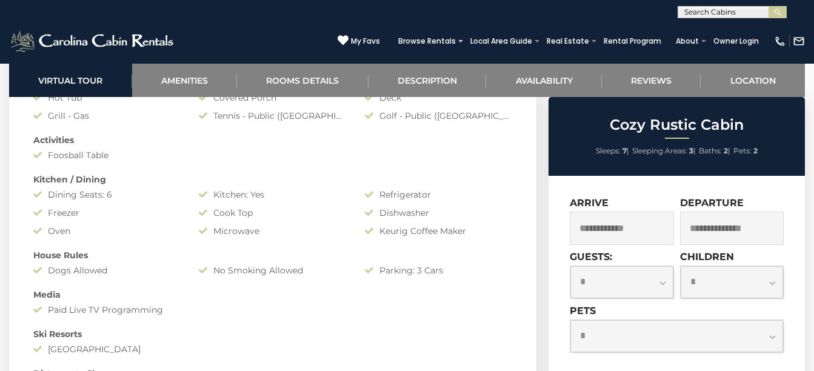
scroll to position [1030, 0]
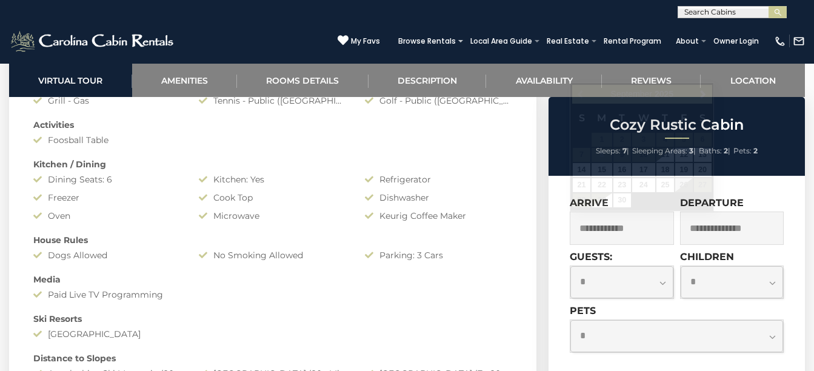
click at [631, 230] on input "text" at bounding box center [622, 227] width 104 height 33
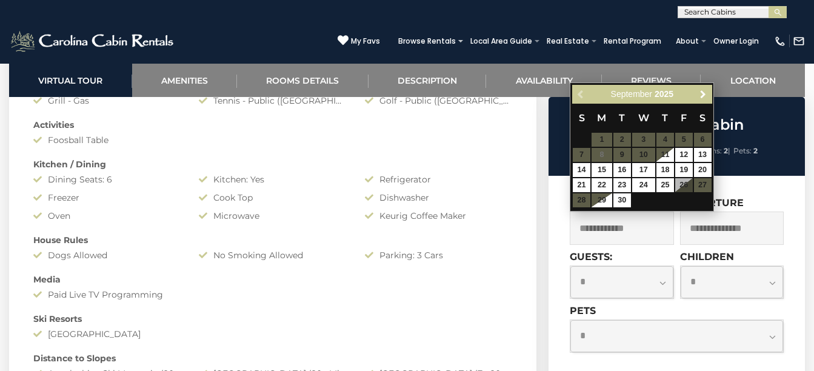
click at [703, 99] on link "Next" at bounding box center [702, 94] width 15 height 15
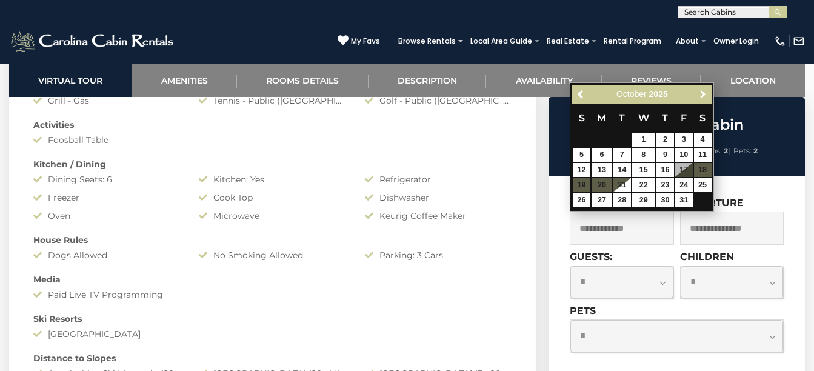
click at [703, 99] on link "Next" at bounding box center [702, 94] width 15 height 15
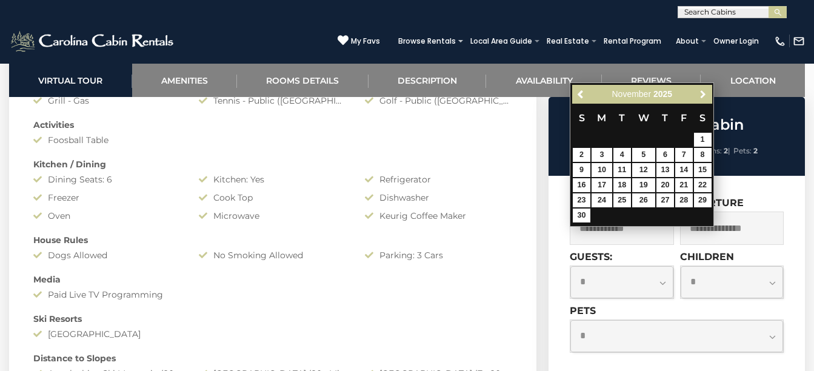
click at [703, 99] on link "Next" at bounding box center [702, 94] width 15 height 15
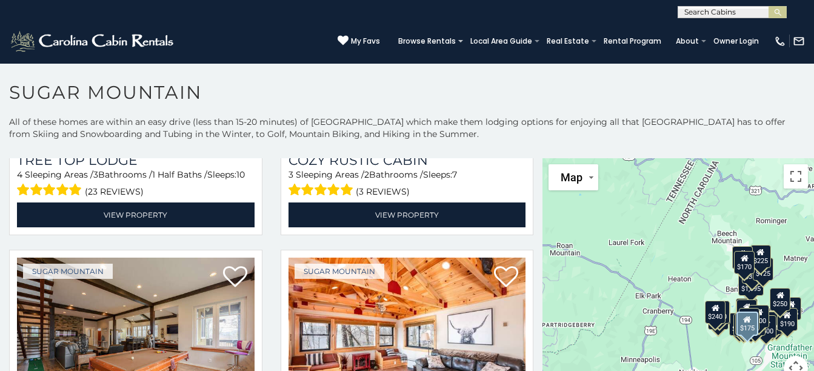
scroll to position [1091, 0]
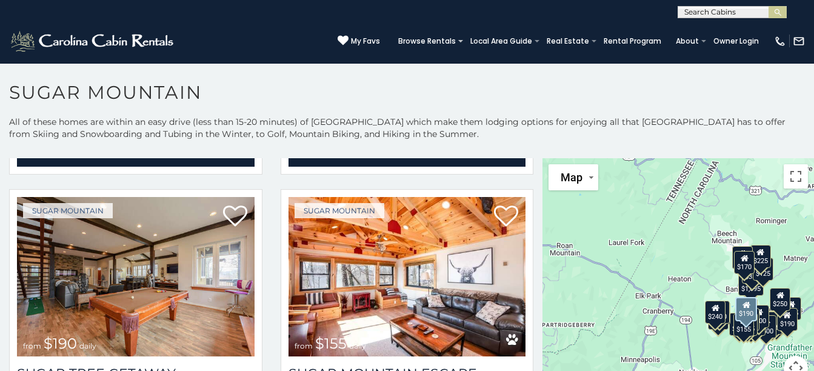
click at [128, 277] on img at bounding box center [136, 276] width 238 height 159
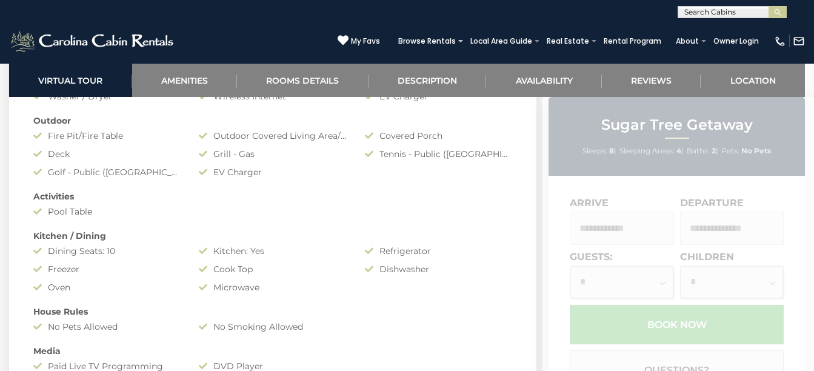
scroll to position [1272, 0]
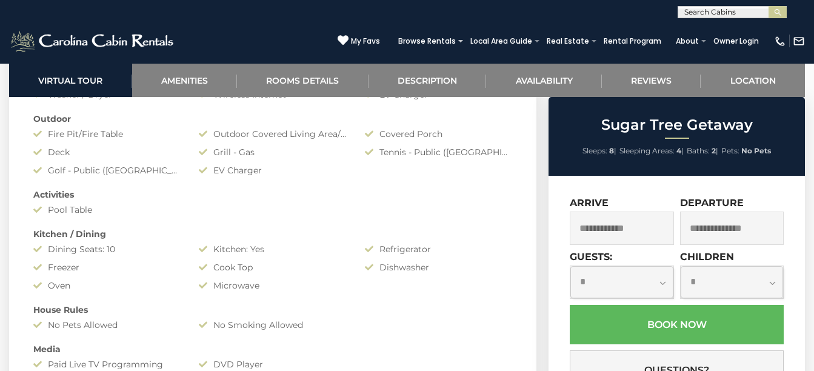
click at [622, 230] on input "text" at bounding box center [622, 227] width 104 height 33
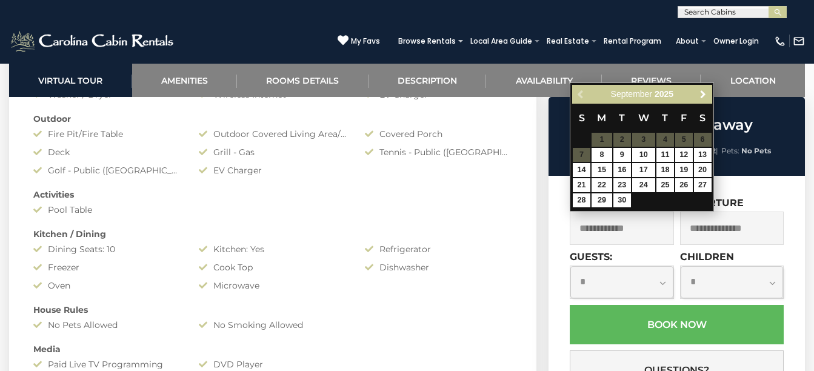
click at [699, 94] on span "Next" at bounding box center [703, 95] width 10 height 10
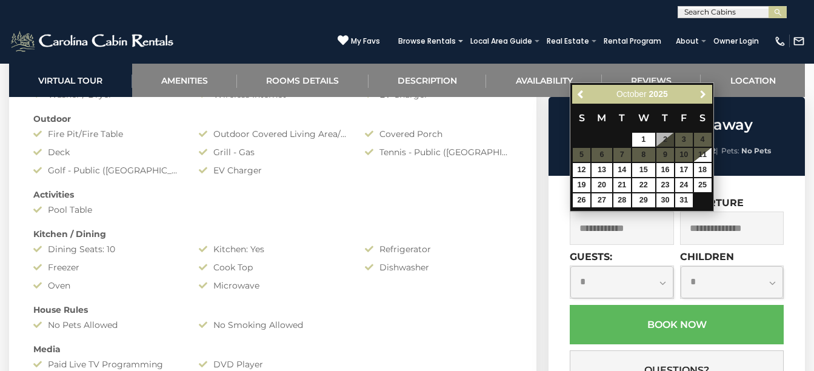
click at [699, 94] on span "Next" at bounding box center [703, 95] width 10 height 10
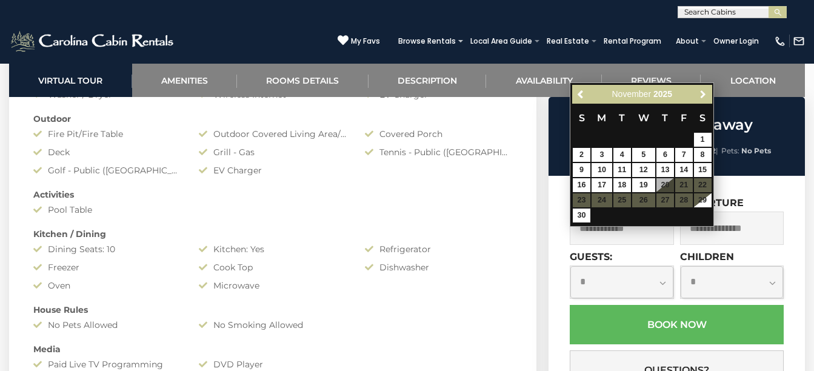
click at [699, 94] on span "Next" at bounding box center [703, 95] width 10 height 10
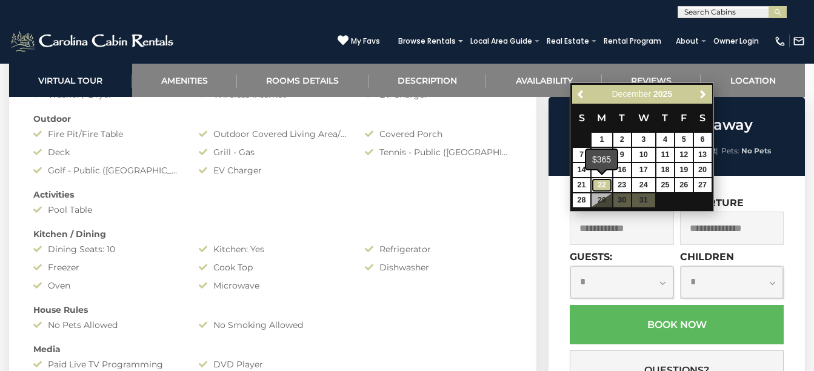
click at [603, 185] on link "22" at bounding box center [601, 185] width 21 height 14
type input "**********"
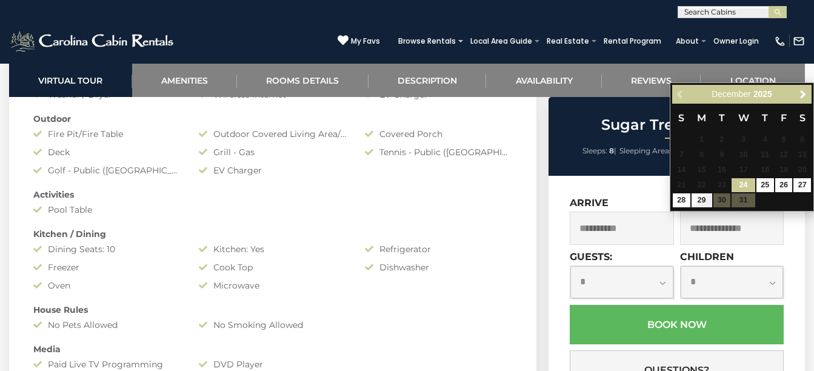
click at [711, 232] on input "text" at bounding box center [732, 227] width 104 height 33
click at [735, 233] on input "text" at bounding box center [732, 227] width 104 height 33
click at [682, 203] on link "28" at bounding box center [682, 200] width 18 height 14
type input "**********"
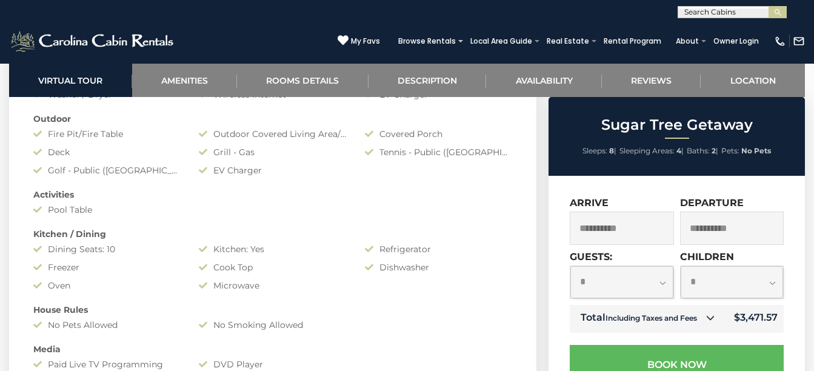
click at [643, 285] on select "**********" at bounding box center [621, 282] width 102 height 32
click at [743, 295] on select "**********" at bounding box center [731, 282] width 102 height 32
select select "*"
click at [680, 266] on select "**********" at bounding box center [731, 282] width 102 height 32
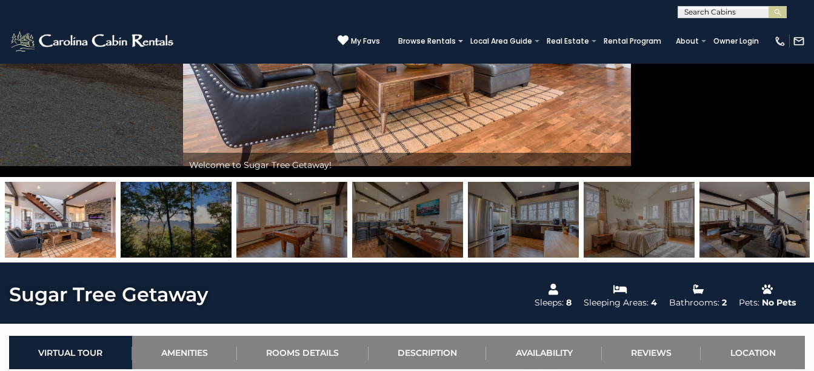
scroll to position [0, 0]
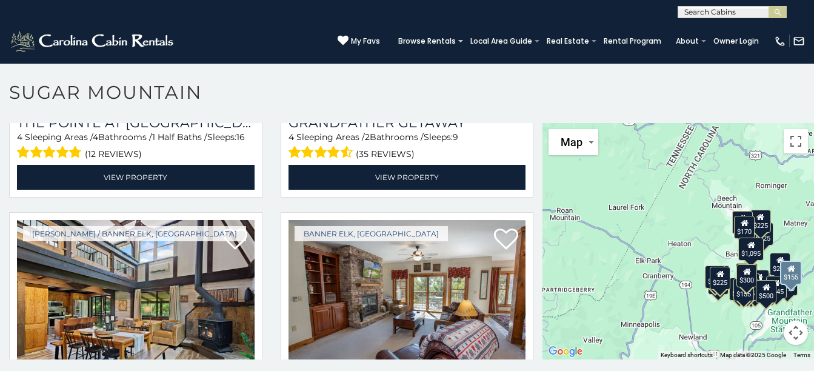
scroll to position [2969, 0]
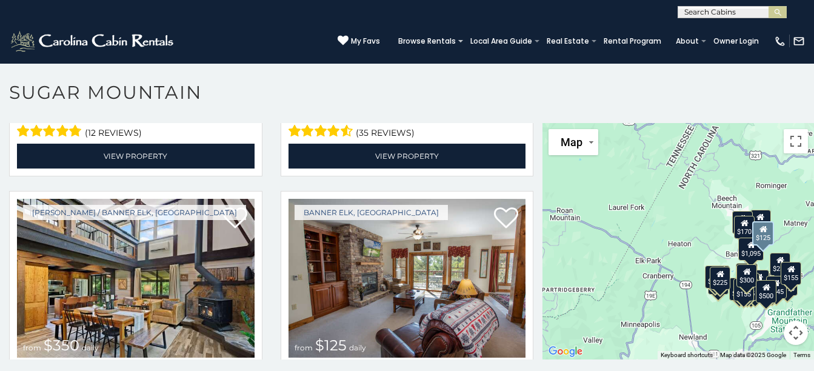
click at [414, 274] on img at bounding box center [407, 278] width 238 height 159
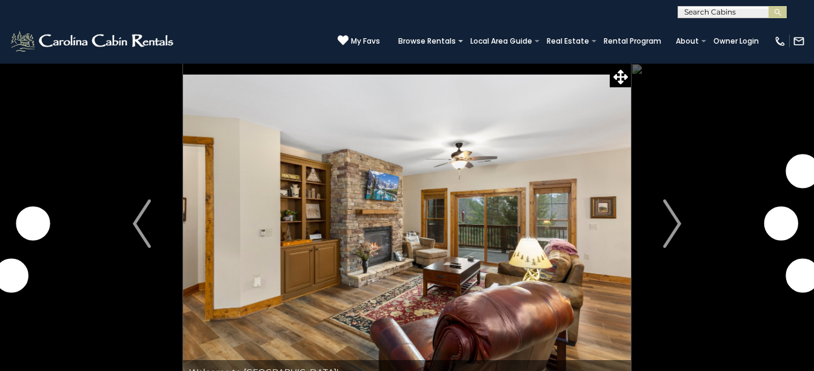
click at [666, 222] on img "Next" at bounding box center [672, 223] width 18 height 48
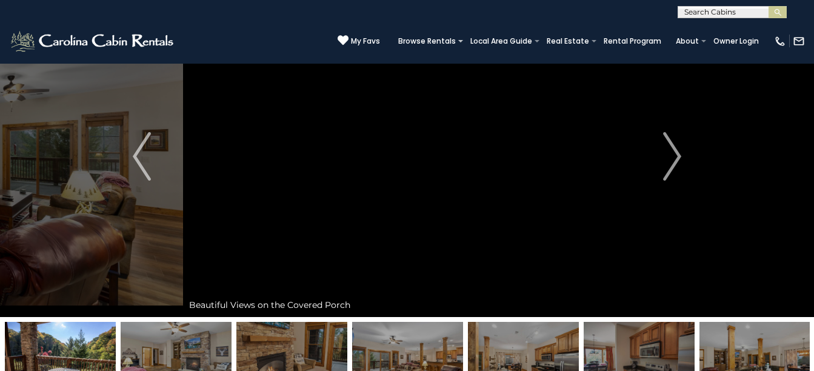
scroll to position [61, 0]
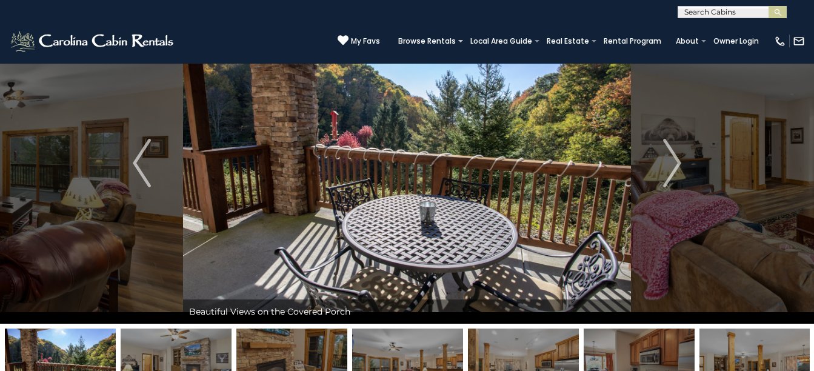
click at [663, 178] on img "Next" at bounding box center [672, 163] width 18 height 48
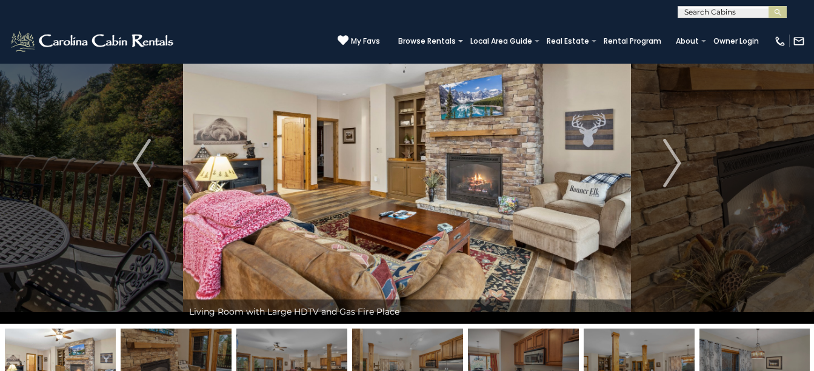
click at [663, 178] on img "Next" at bounding box center [672, 163] width 18 height 48
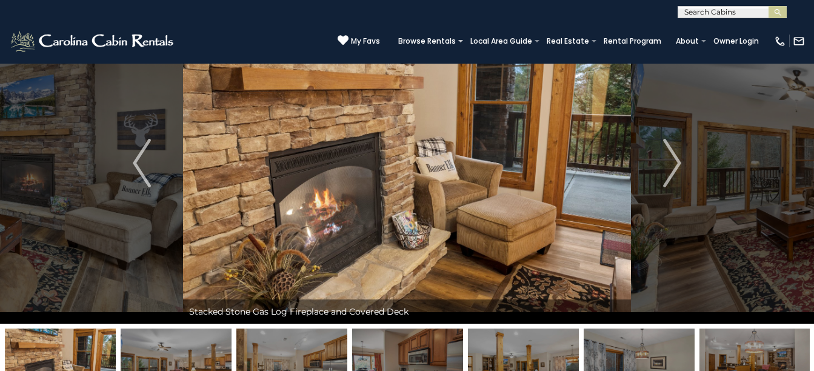
click at [663, 178] on img "Next" at bounding box center [672, 163] width 18 height 48
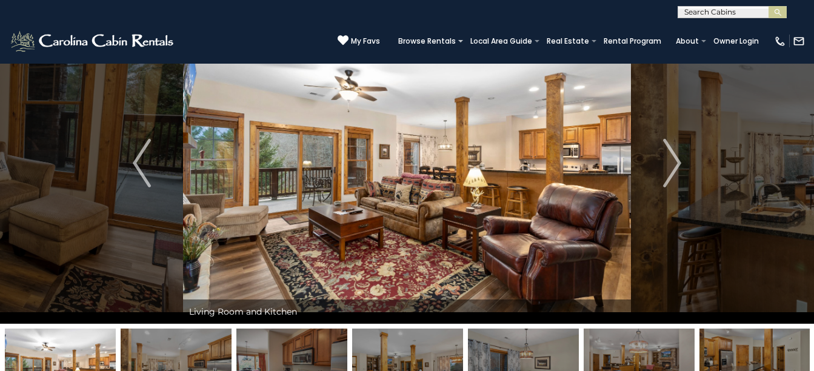
click at [663, 178] on img "Next" at bounding box center [672, 163] width 18 height 48
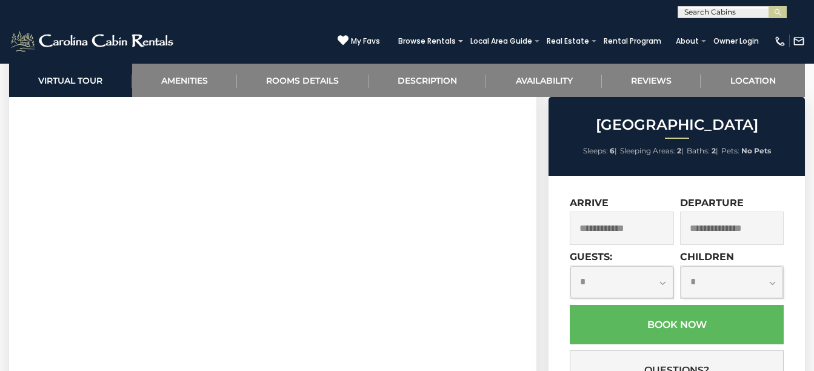
scroll to position [606, 0]
click at [640, 233] on input "text" at bounding box center [622, 227] width 104 height 33
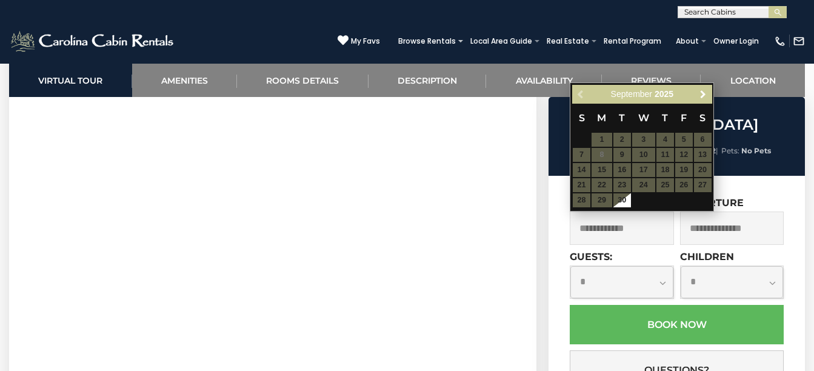
click at [702, 98] on span "Next" at bounding box center [703, 95] width 10 height 10
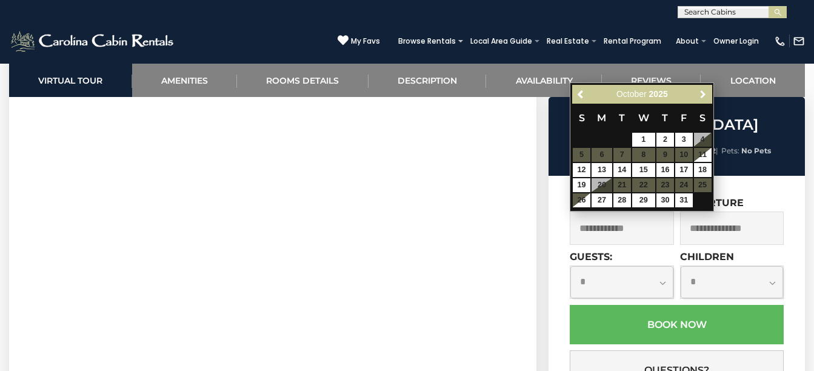
click at [702, 98] on span "Next" at bounding box center [703, 95] width 10 height 10
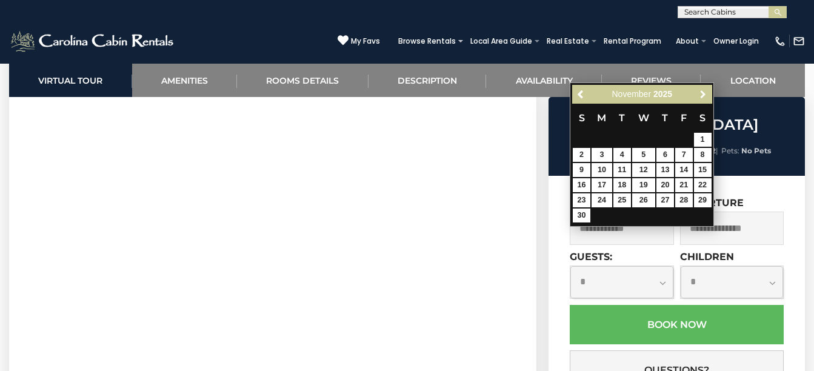
click at [702, 99] on link "Next" at bounding box center [702, 94] width 15 height 15
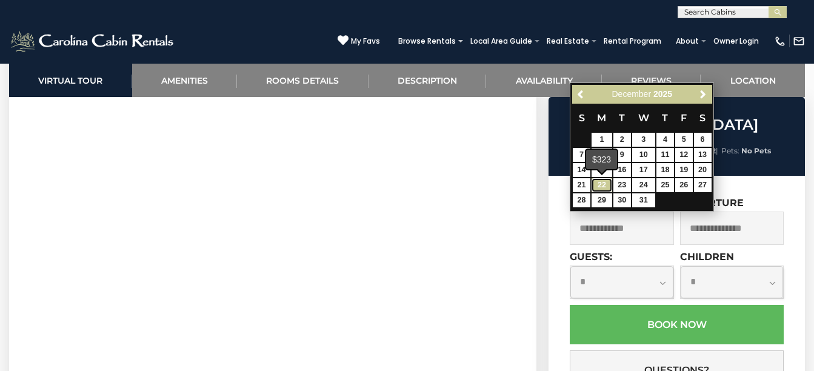
click at [605, 187] on link "22" at bounding box center [601, 185] width 21 height 14
type input "**********"
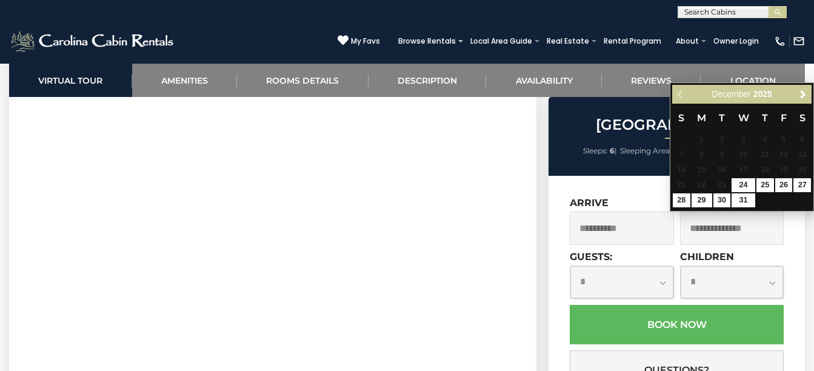
click at [725, 230] on input "text" at bounding box center [732, 227] width 104 height 33
click at [682, 202] on link "28" at bounding box center [682, 200] width 18 height 14
type input "**********"
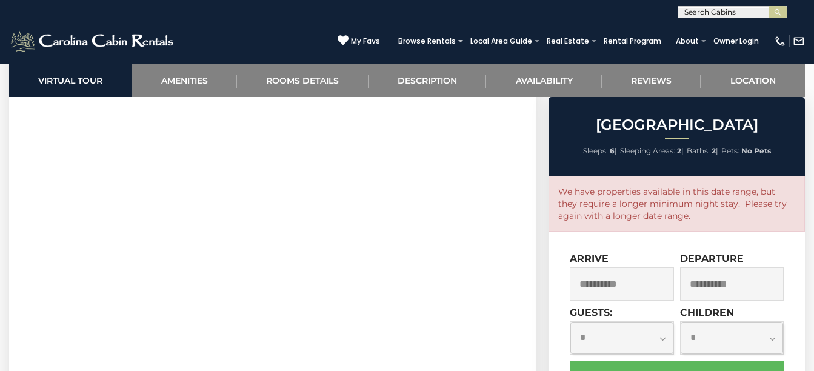
click at [610, 288] on input "**********" at bounding box center [622, 283] width 104 height 33
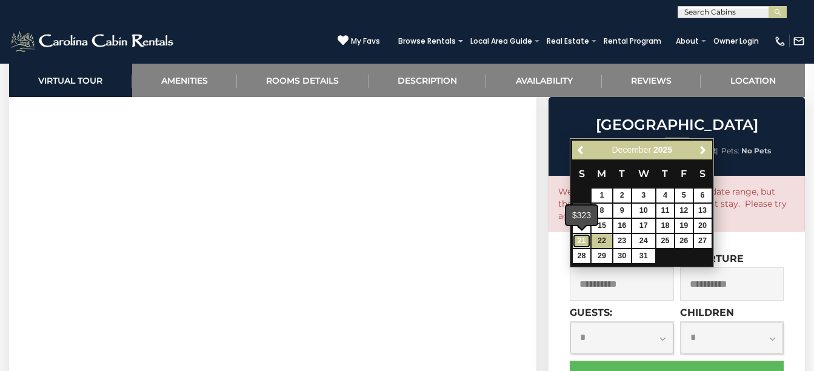
click at [584, 238] on link "21" at bounding box center [582, 241] width 18 height 14
type input "**********"
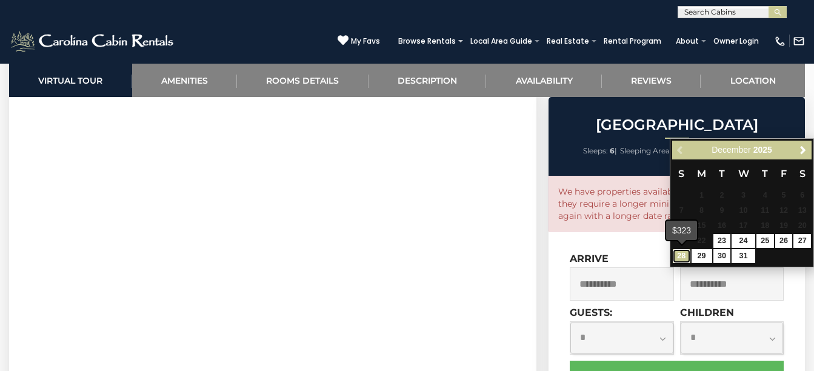
click at [684, 255] on link "28" at bounding box center [682, 256] width 18 height 14
type input "**********"
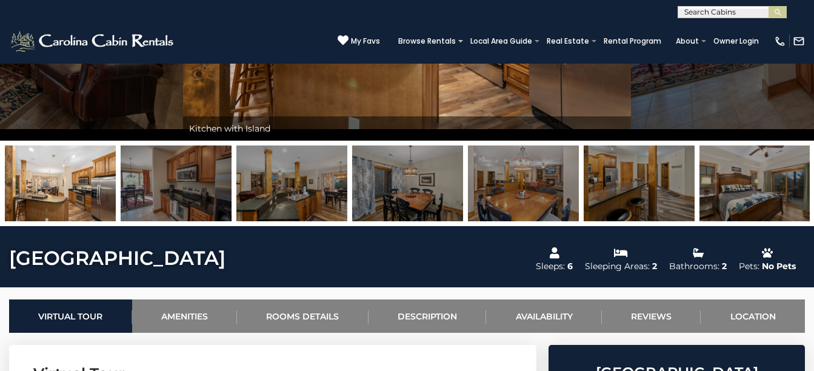
scroll to position [242, 0]
